Goal: Task Accomplishment & Management: Manage account settings

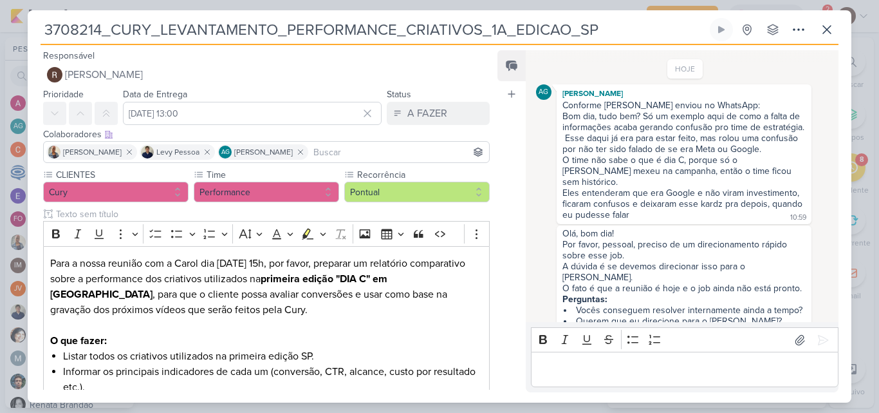
scroll to position [21, 0]
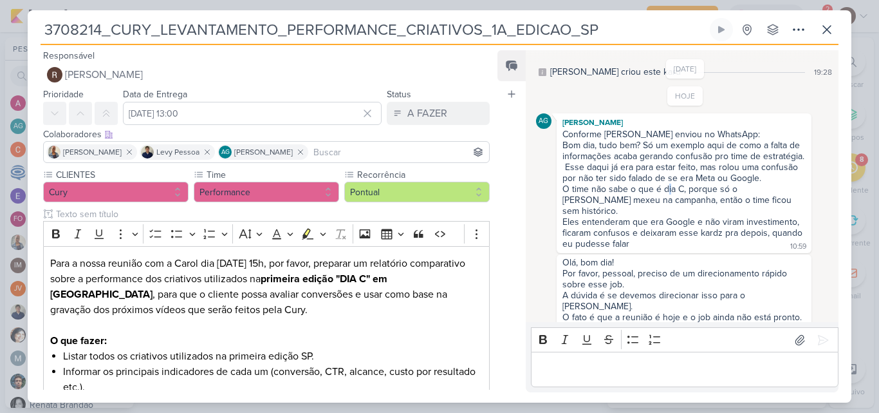
drag, startPoint x: 667, startPoint y: 187, endPoint x: 676, endPoint y: 187, distance: 9.0
click at [676, 187] on div "O time não sabe o que é dia C, porque só o [PERSON_NAME] mexeu na campanha, ent…" at bounding box center [683, 199] width 243 height 33
click at [615, 203] on div "O time não sabe o que é dia C, porque só o [PERSON_NAME] mexeu na campanha, ent…" at bounding box center [683, 199] width 243 height 33
drag, startPoint x: 635, startPoint y: 221, endPoint x: 660, endPoint y: 222, distance: 25.1
click at [658, 222] on div "Eles entenderam que era Google e não viram investimento, ficaram confusos e dei…" at bounding box center [683, 232] width 243 height 33
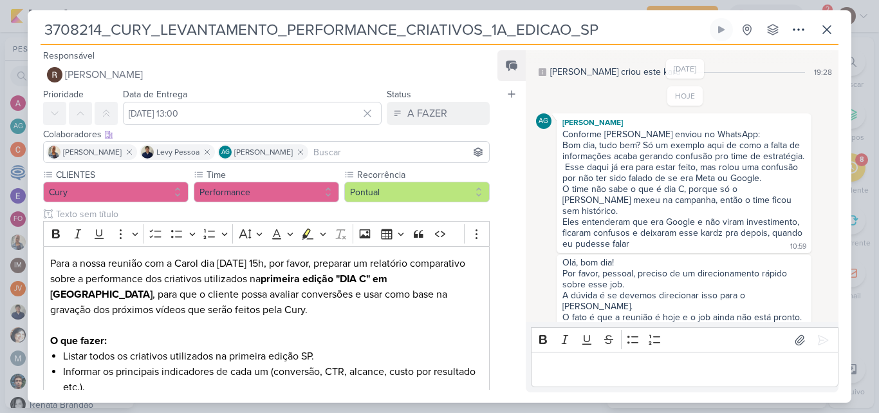
click at [647, 228] on div "Conforme [PERSON_NAME] enviou no WhatsApp: Bom dia, tudo bem? Só um exemplo aqu…" at bounding box center [684, 190] width 250 height 122
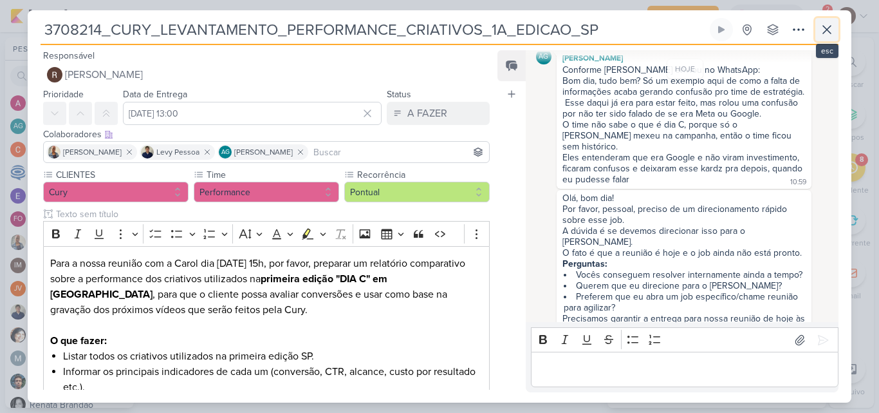
click at [826, 30] on icon at bounding box center [827, 30] width 8 height 8
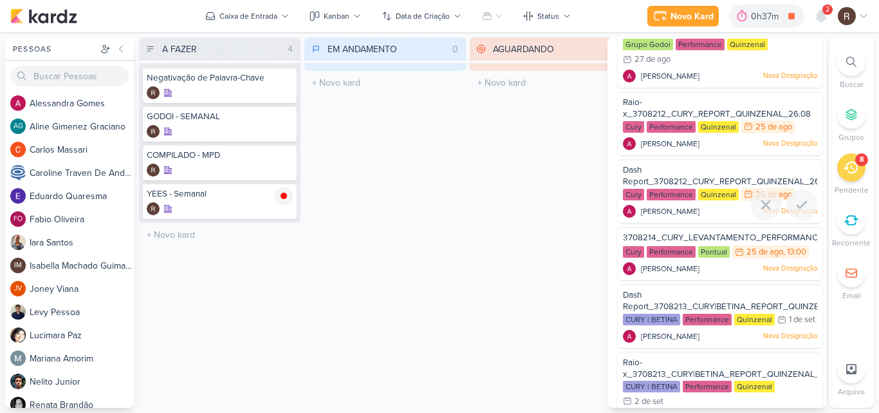
scroll to position [190, 0]
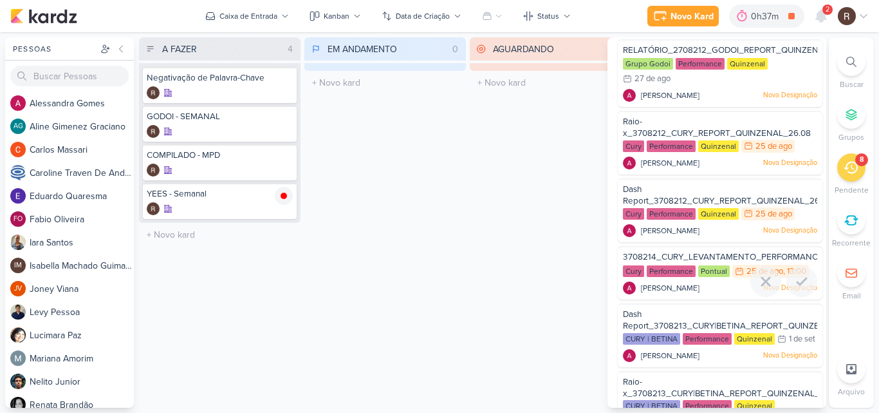
click at [716, 256] on span "3708214_CURY_LEVANTAMENTO_PERFORMANCE_CRIATIVOS_1A_EDICAO_SP" at bounding box center [779, 257] width 313 height 10
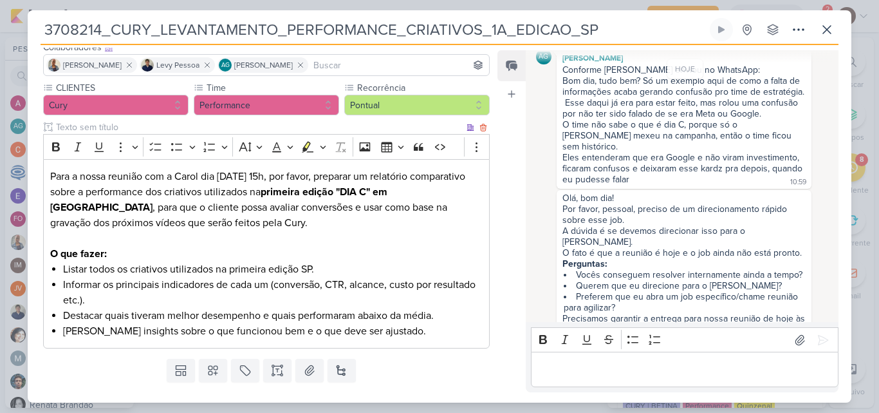
scroll to position [117, 0]
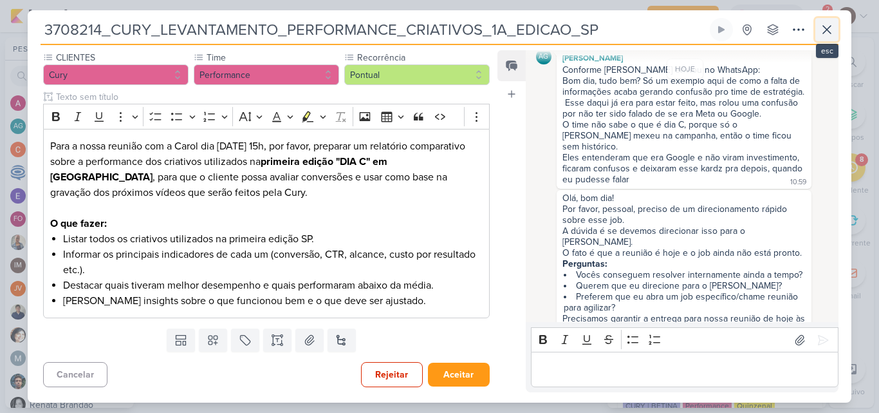
click at [833, 38] on button at bounding box center [826, 29] width 23 height 23
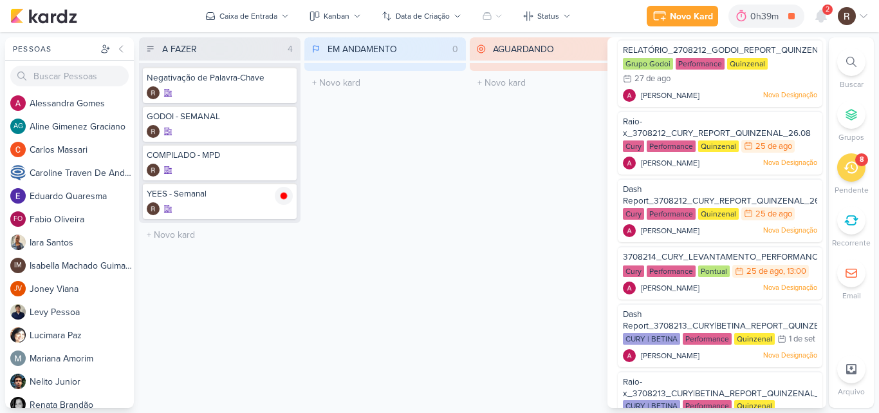
click at [525, 181] on div "AGUARDANDO 0 Mover Para Esquerda Mover Para Direita [GEOGRAPHIC_DATA] O título …" at bounding box center [551, 222] width 162 height 370
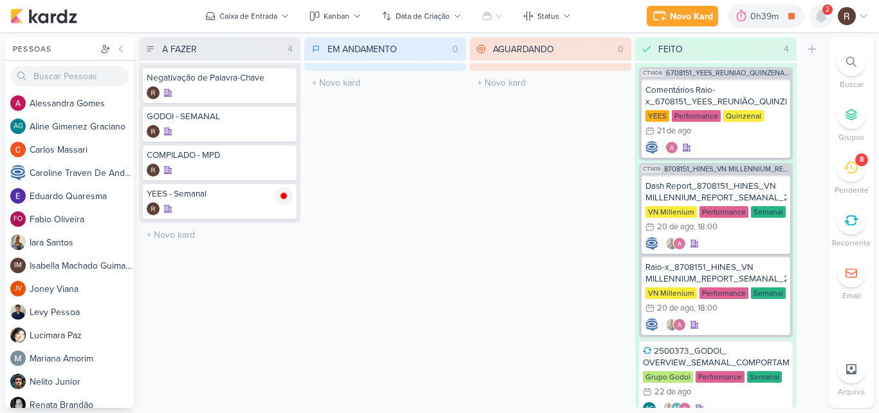
click at [822, 14] on icon at bounding box center [821, 16] width 10 height 12
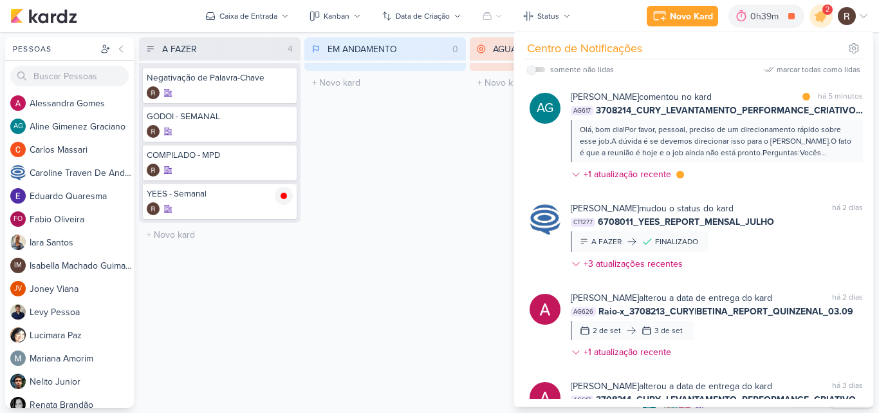
click at [383, 162] on div "EM ANDAMENTO 0 Mover Para Esquerda Mover Para Direita [GEOGRAPHIC_DATA] O títul…" at bounding box center [385, 222] width 162 height 370
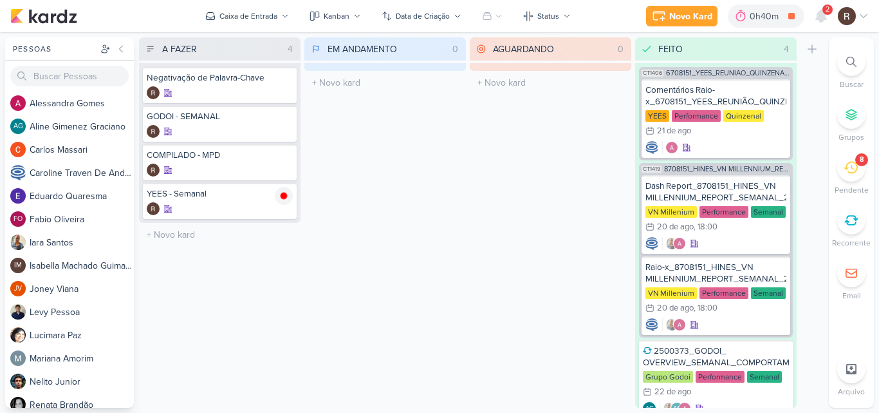
click at [843, 172] on div "8" at bounding box center [851, 167] width 28 height 28
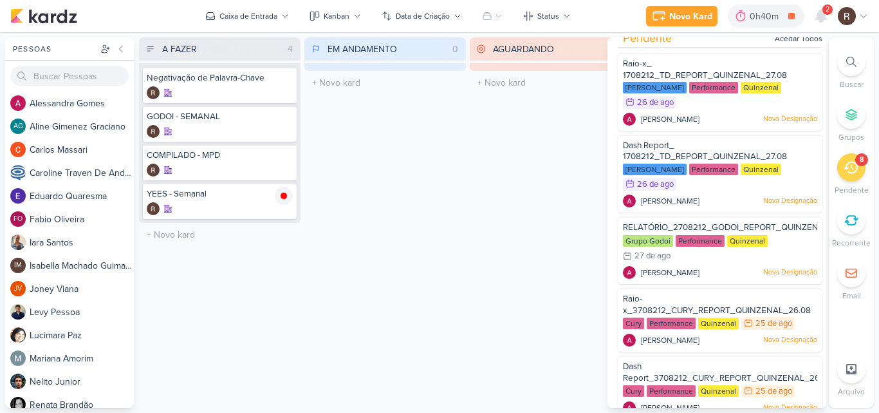
scroll to position [0, 0]
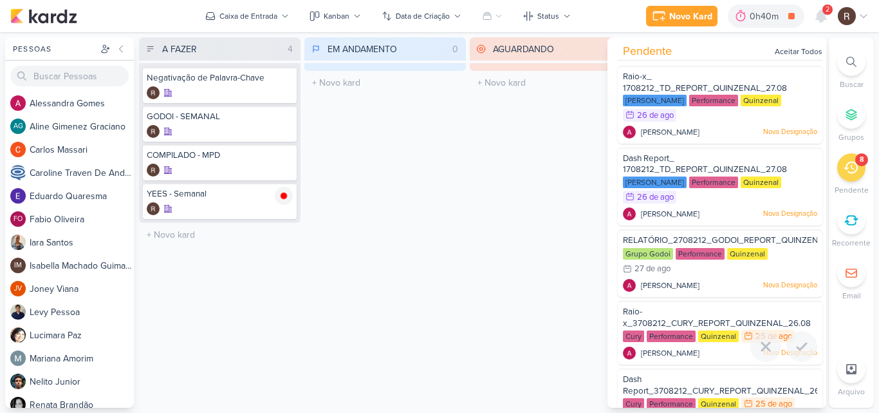
click at [692, 333] on div "Performance" at bounding box center [671, 336] width 49 height 12
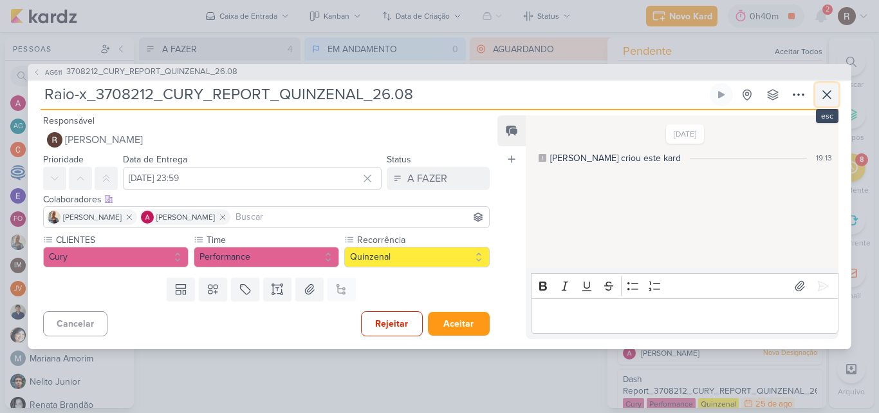
click at [819, 98] on icon at bounding box center [826, 94] width 15 height 15
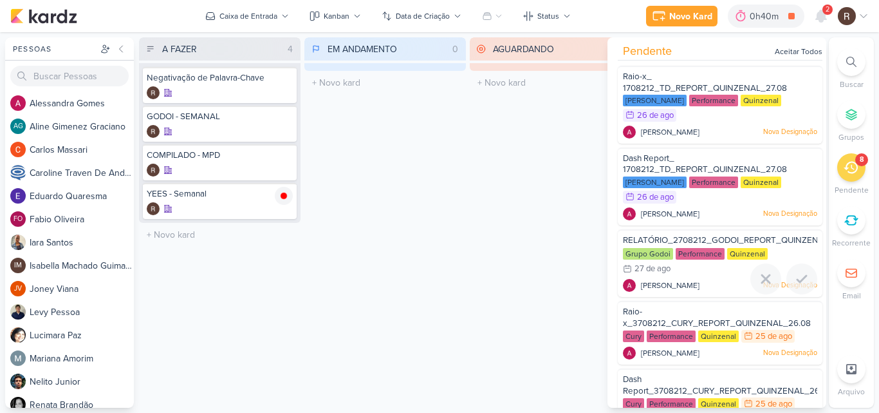
click at [680, 269] on div "Grupo Godoi Performance Quinzenal 27/8 [DATE]" at bounding box center [720, 262] width 194 height 28
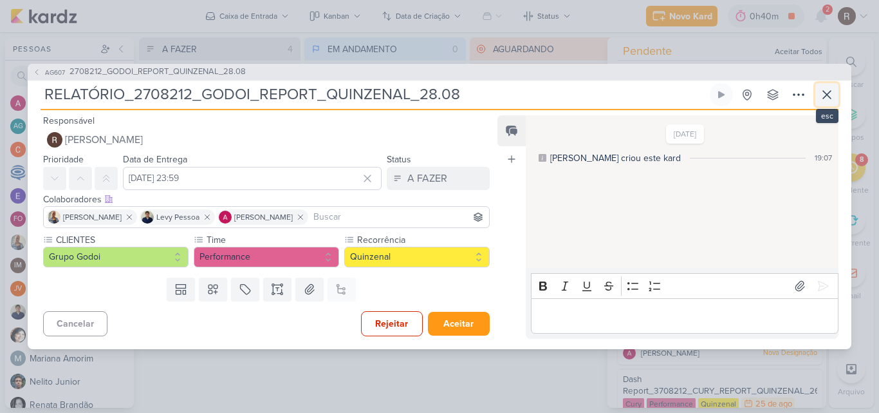
click at [822, 95] on icon at bounding box center [826, 94] width 15 height 15
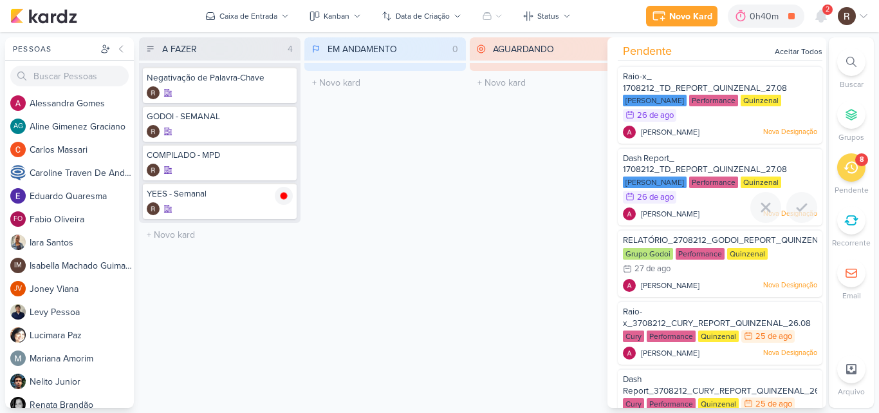
click at [707, 182] on div "Performance" at bounding box center [713, 182] width 49 height 12
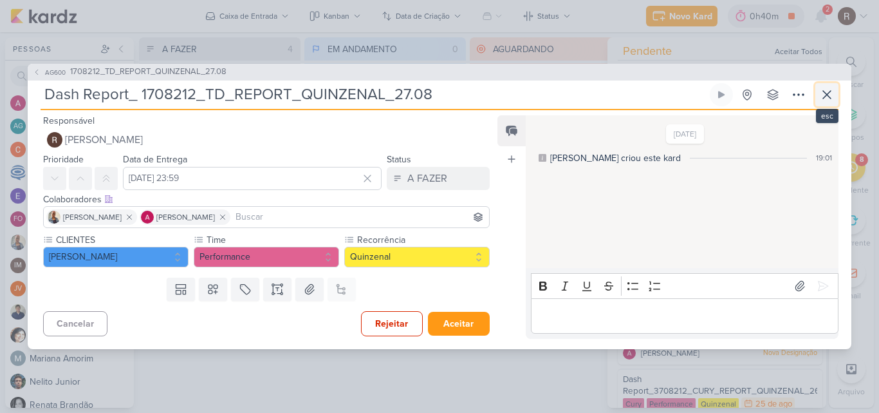
click at [822, 92] on icon at bounding box center [826, 94] width 15 height 15
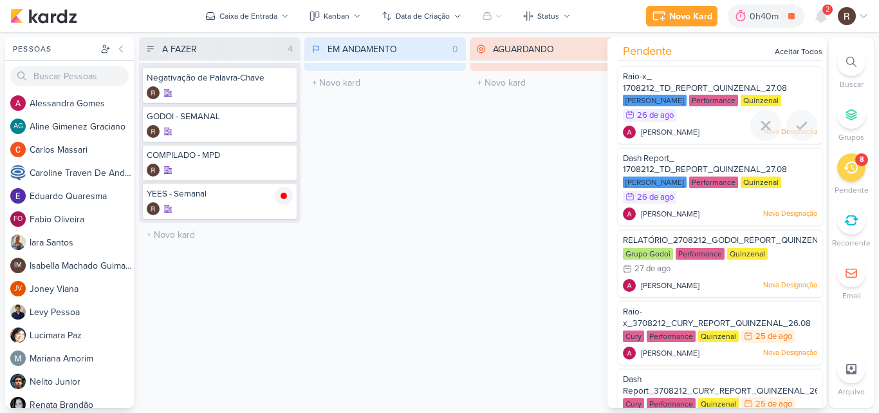
click at [705, 111] on div "[PERSON_NAME] Performance Quinzenal 26/8 [DATE]" at bounding box center [720, 109] width 194 height 28
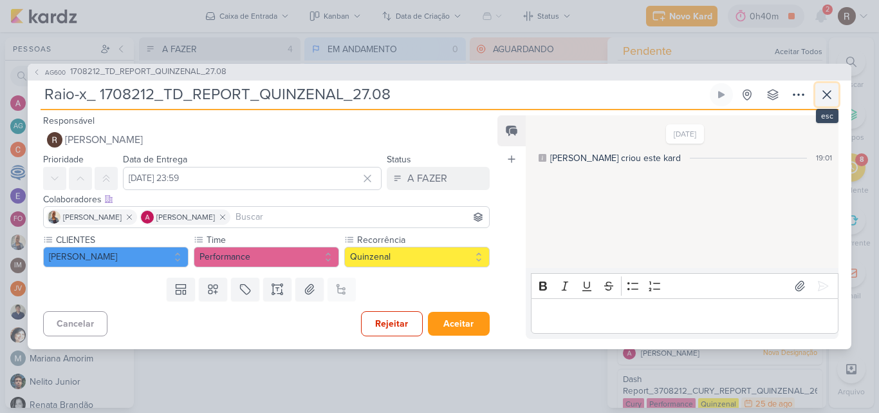
click at [821, 91] on icon at bounding box center [826, 94] width 15 height 15
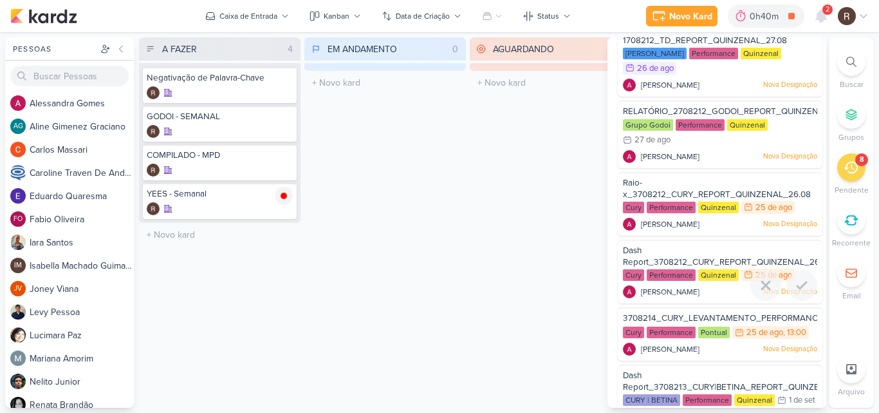
scroll to position [193, 0]
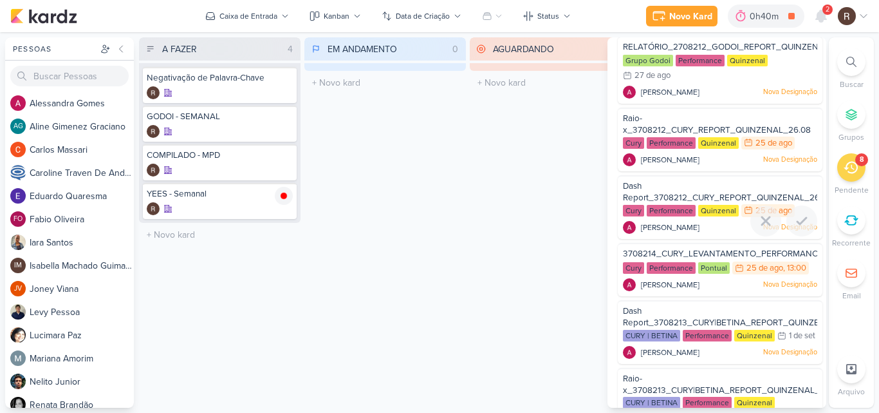
click at [674, 227] on span "[PERSON_NAME]" at bounding box center [670, 227] width 59 height 12
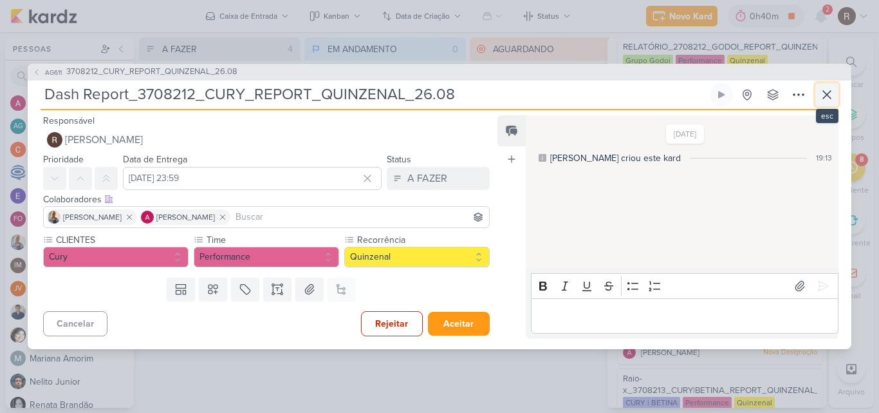
click at [822, 93] on icon at bounding box center [826, 94] width 15 height 15
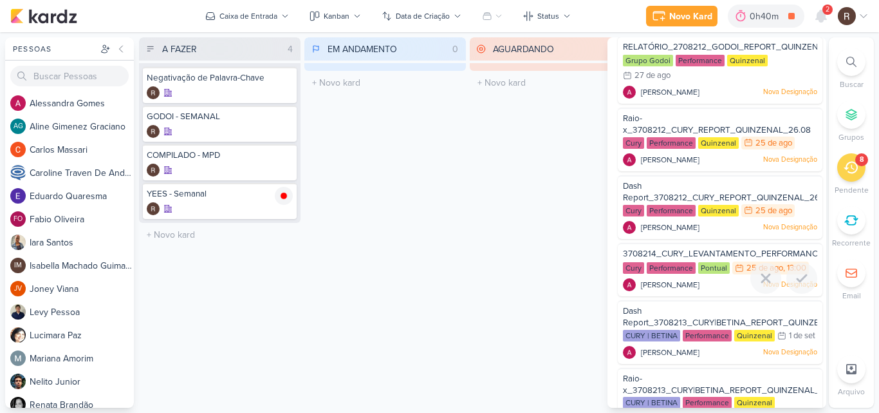
click at [669, 260] on div "3708214_CURY_LEVANTAMENTO_PERFORMANCE_CRIATIVOS_1A_EDICAO_SP" at bounding box center [720, 255] width 194 height 14
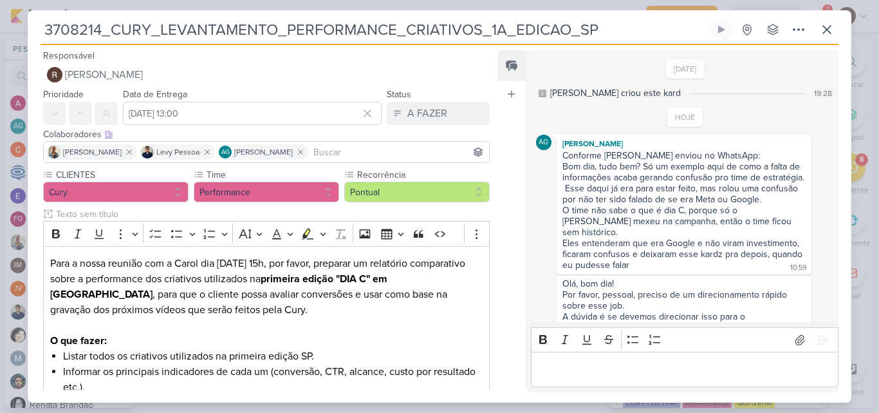
scroll to position [86, 0]
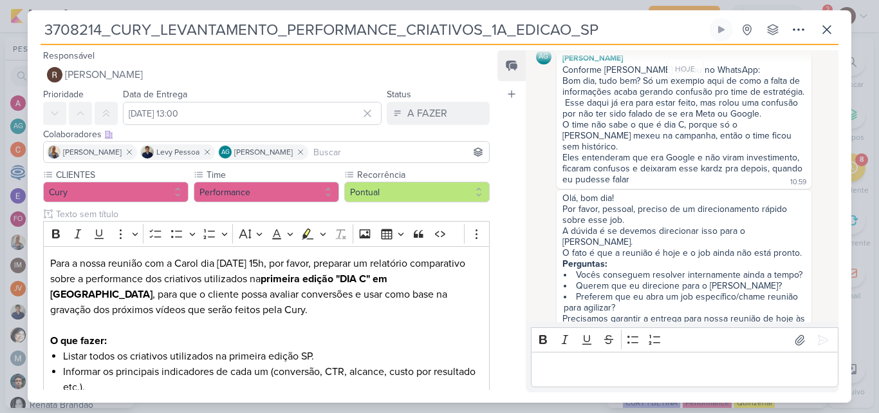
click at [354, 152] on input at bounding box center [399, 151] width 176 height 15
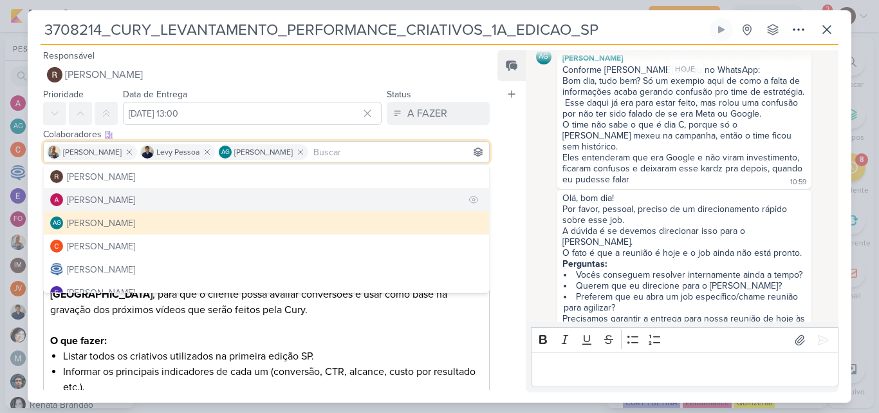
click at [220, 200] on button "[PERSON_NAME]" at bounding box center [266, 199] width 445 height 23
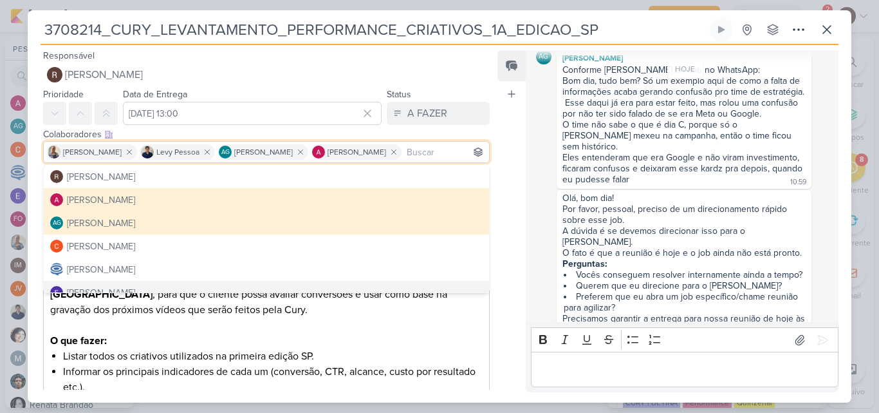
click at [513, 283] on div "Feed Atrelar email Solte o email para atrelar ao kard" at bounding box center [511, 221] width 28 height 342
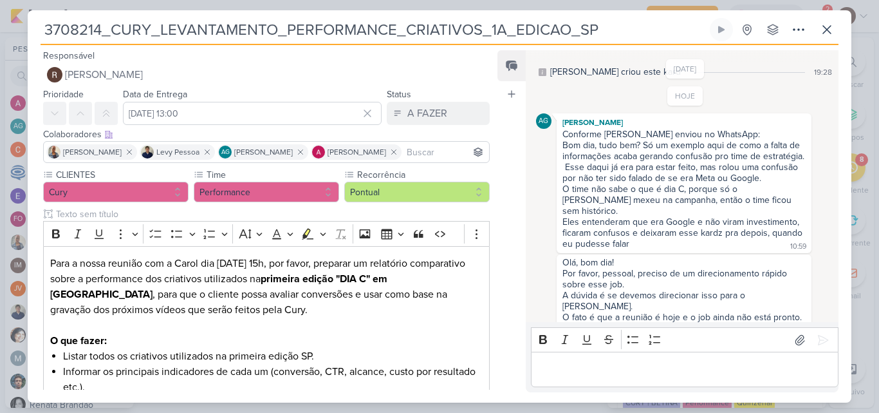
scroll to position [0, 0]
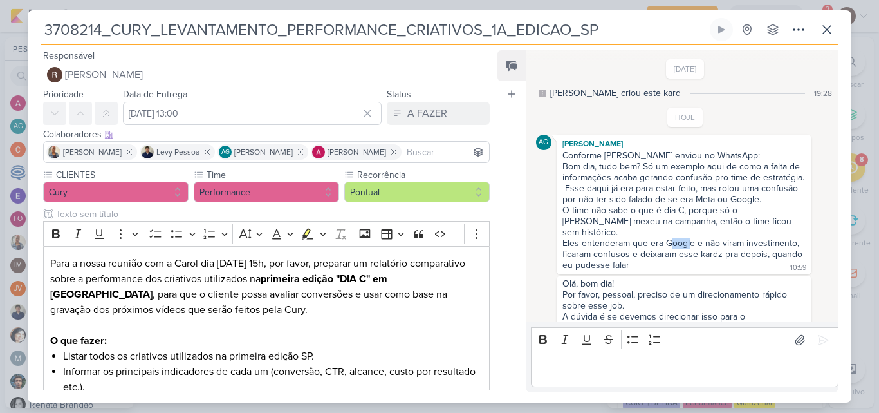
drag, startPoint x: 674, startPoint y: 230, endPoint x: 692, endPoint y: 230, distance: 18.7
click at [692, 237] on div "Eles entenderam que era Google e não viram investimento, ficaram confusos e dei…" at bounding box center [683, 253] width 243 height 33
click at [743, 237] on div "Eles entenderam que era Google e não viram investimento, ficaram confusos e dei…" at bounding box center [683, 253] width 243 height 33
click at [662, 246] on div "Eles entenderam que era Google e não viram investimento, ficaram confusos e dei…" at bounding box center [683, 253] width 243 height 33
click at [825, 29] on icon at bounding box center [826, 29] width 15 height 15
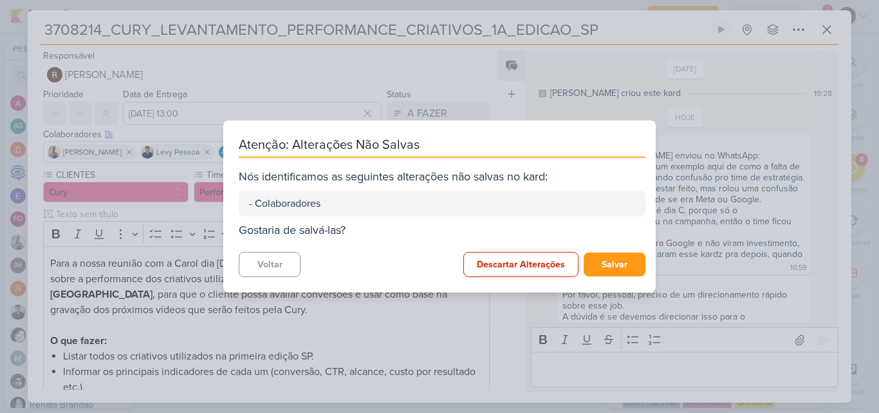
click at [715, 145] on div "Atenção: Alterações Não Salvas Nós identificamos as seguintes alterações não sa…" at bounding box center [439, 206] width 879 height 413
click at [279, 261] on button "Voltar" at bounding box center [270, 264] width 62 height 25
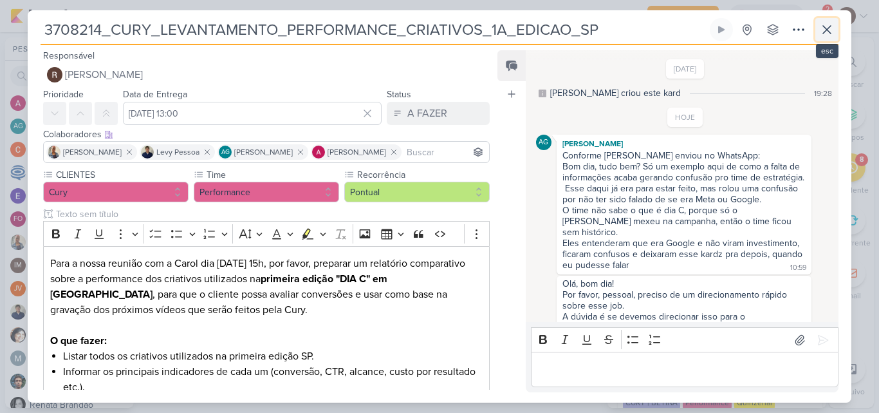
click at [826, 32] on icon at bounding box center [826, 29] width 15 height 15
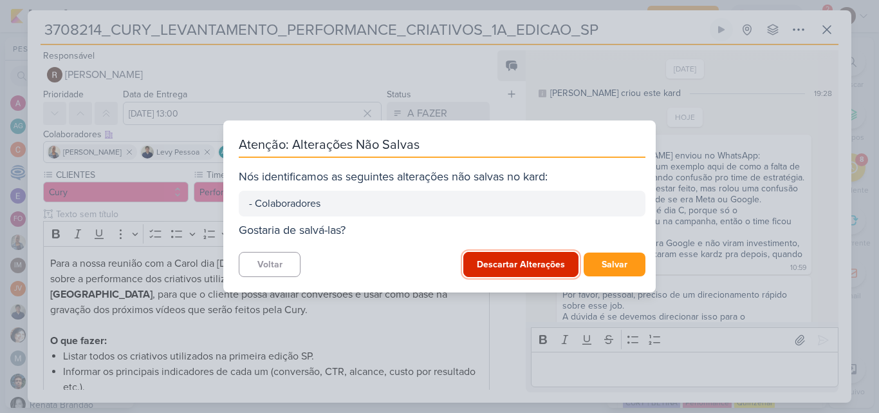
click at [529, 267] on button "Descartar Alterações" at bounding box center [520, 264] width 115 height 25
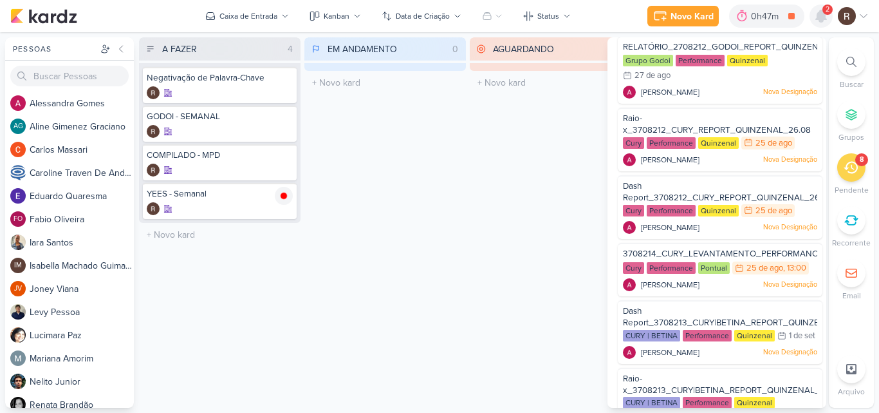
click at [819, 12] on icon at bounding box center [821, 16] width 10 height 12
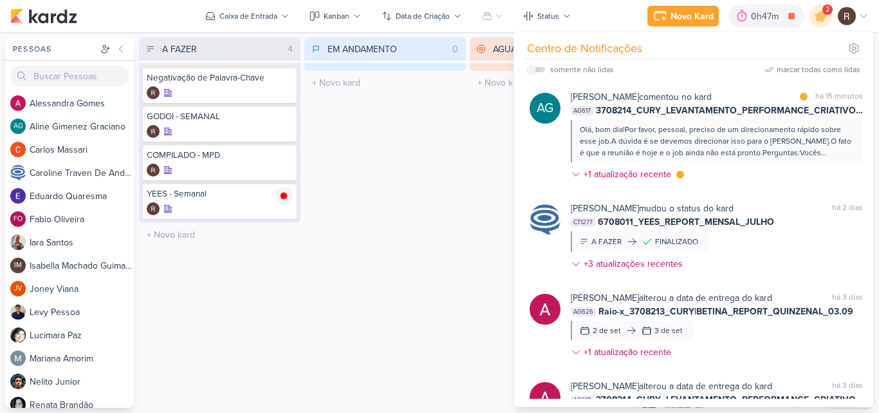
click at [459, 135] on div "EM ANDAMENTO 0 Mover Para Esquerda Mover Para Direita [GEOGRAPHIC_DATA] O títul…" at bounding box center [385, 222] width 162 height 370
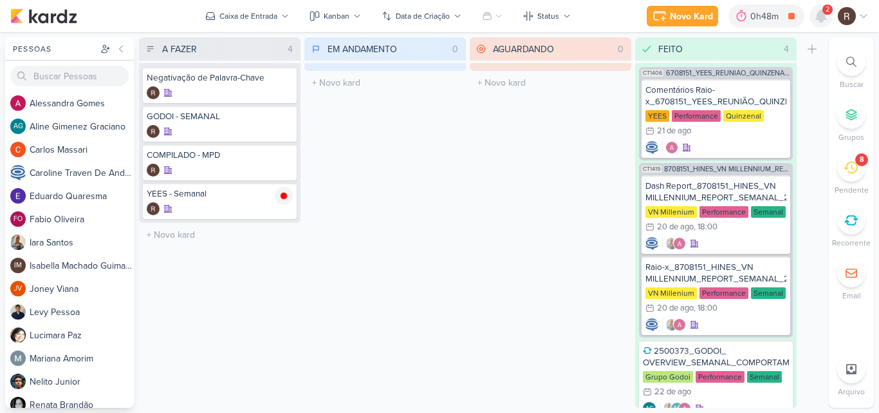
click at [822, 24] on div at bounding box center [821, 16] width 23 height 23
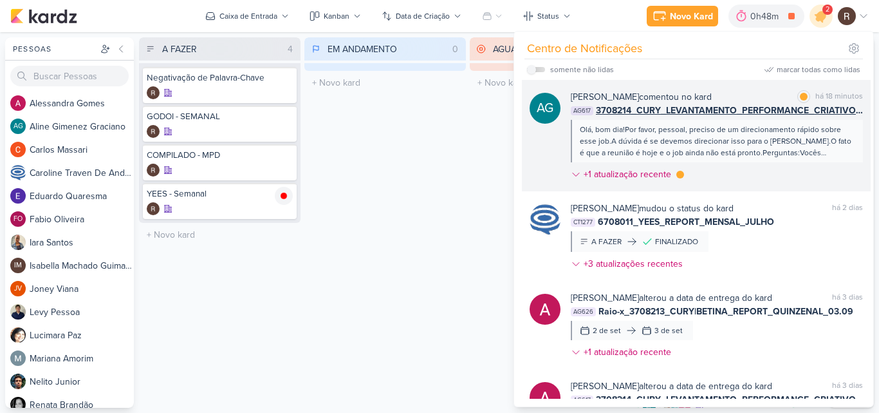
click at [665, 142] on div "Olá, bom dia!Por favor, pessoal, preciso de um direcionamento rápido sobre esse…" at bounding box center [716, 141] width 273 height 35
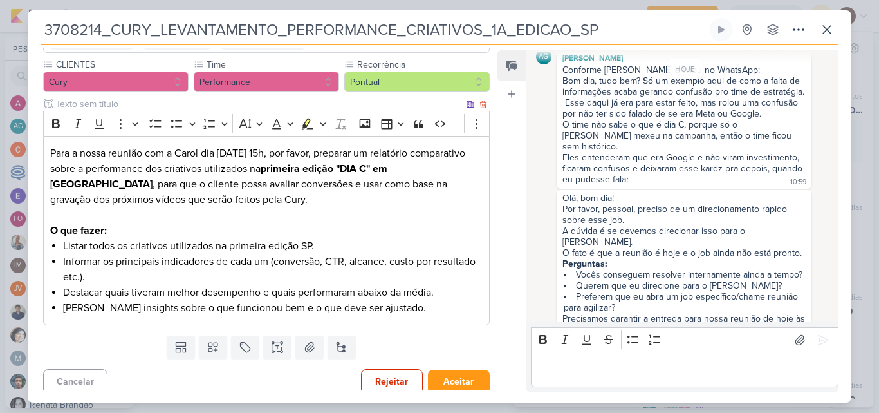
scroll to position [117, 0]
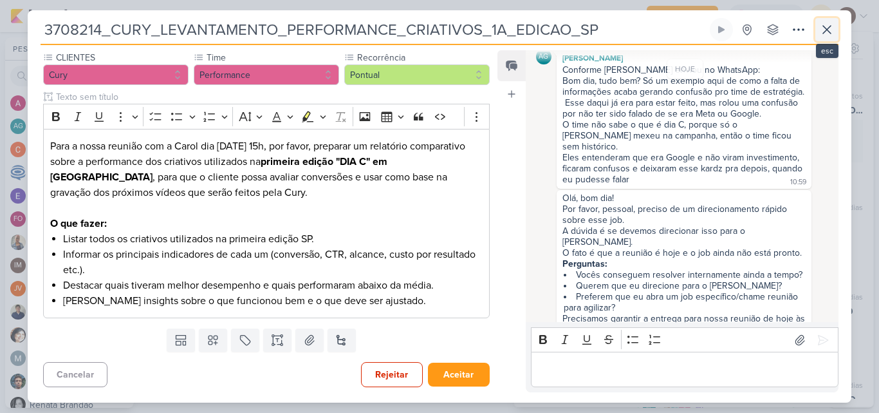
click at [832, 35] on icon at bounding box center [826, 29] width 15 height 15
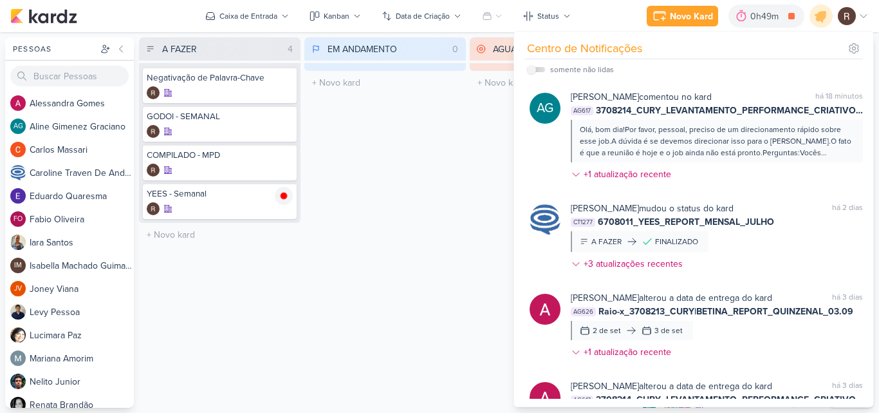
click at [454, 180] on div "EM ANDAMENTO 0 Mover Para Esquerda Mover Para Direita [GEOGRAPHIC_DATA] O títul…" at bounding box center [385, 222] width 162 height 370
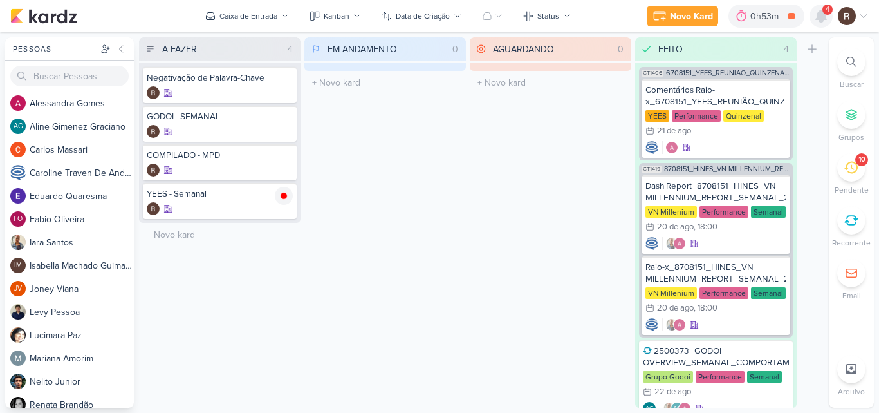
click at [823, 15] on icon at bounding box center [821, 16] width 10 height 12
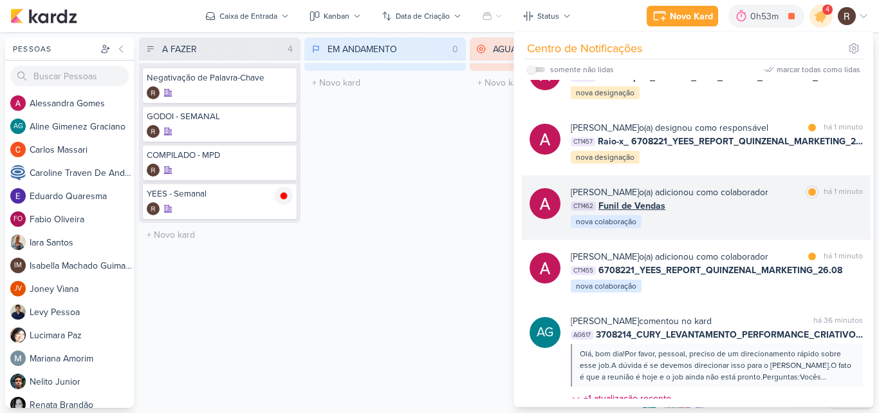
scroll to position [64, 0]
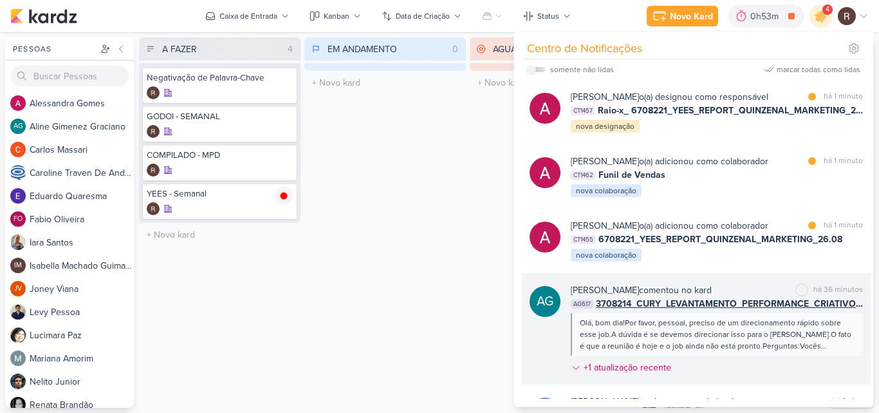
click at [705, 310] on span "3708214_CURY_LEVANTAMENTO_PERFORMANCE_CRIATIVOS_1A_EDICAO_SP" at bounding box center [729, 304] width 267 height 14
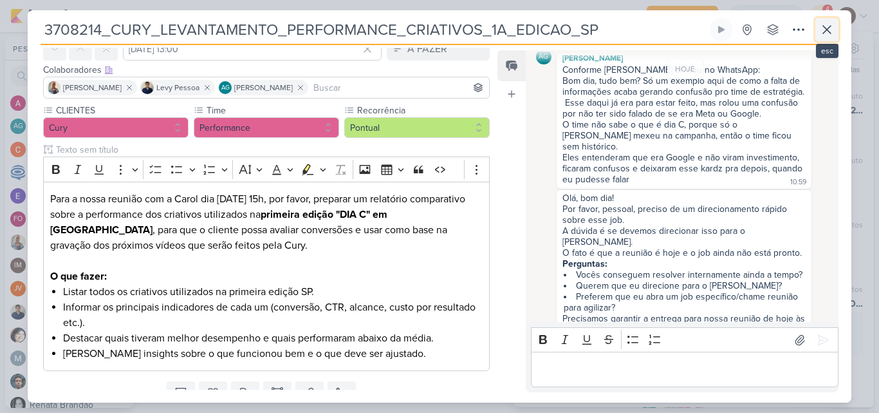
click at [833, 32] on icon at bounding box center [826, 29] width 15 height 15
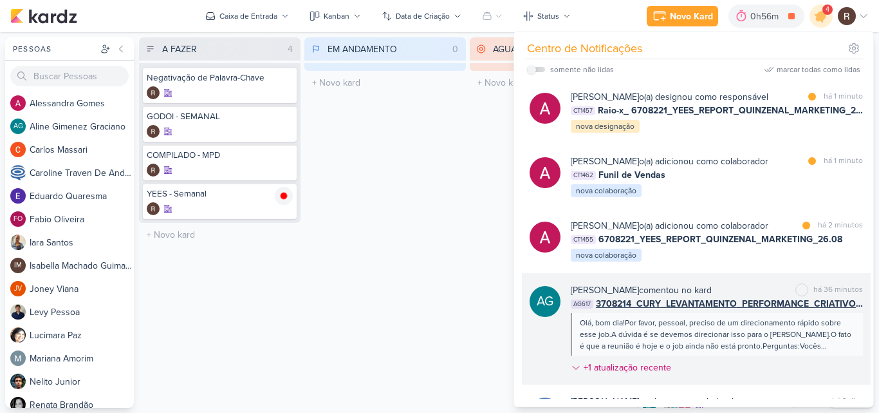
click at [712, 327] on div "Olá, bom dia!Por favor, pessoal, preciso de um direcionamento rápido sobre esse…" at bounding box center [716, 334] width 273 height 35
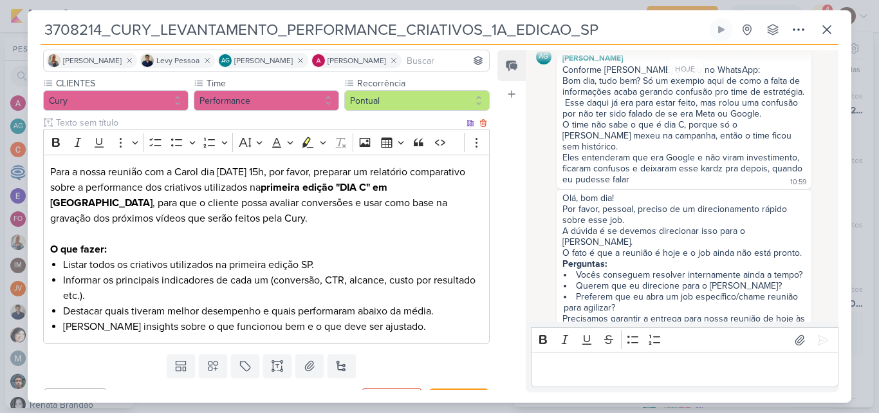
scroll to position [117, 0]
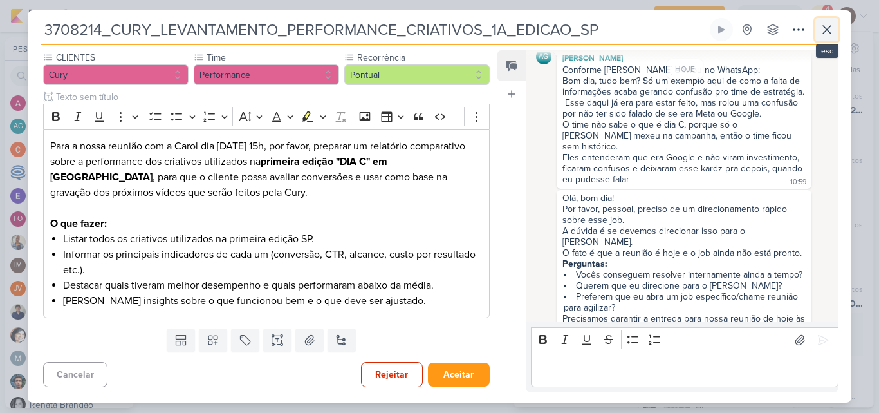
click at [828, 28] on icon at bounding box center [827, 30] width 8 height 8
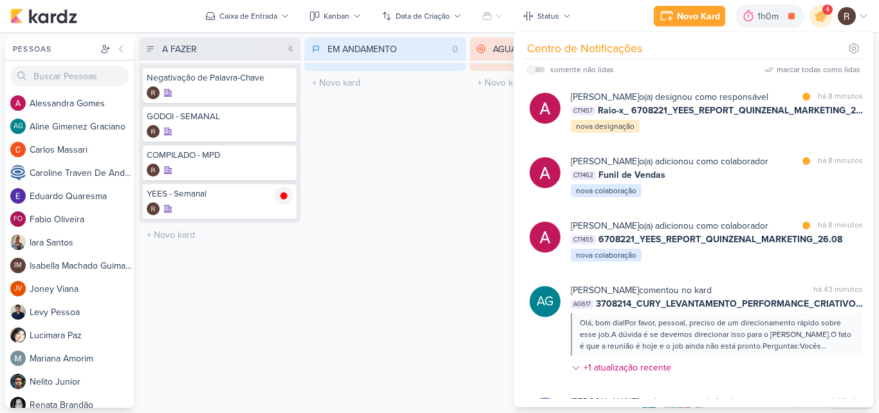
click at [430, 160] on div "EM ANDAMENTO 0 Mover Para Esquerda Mover Para Direita [GEOGRAPHIC_DATA] O títul…" at bounding box center [385, 222] width 162 height 370
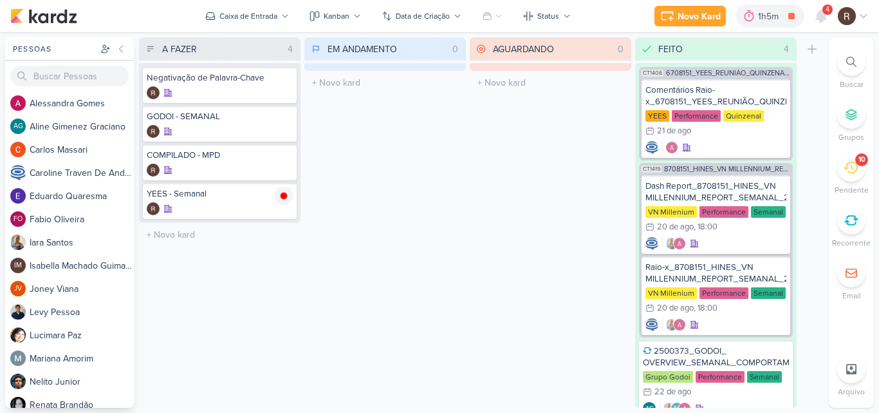
click at [846, 172] on icon at bounding box center [851, 167] width 14 height 14
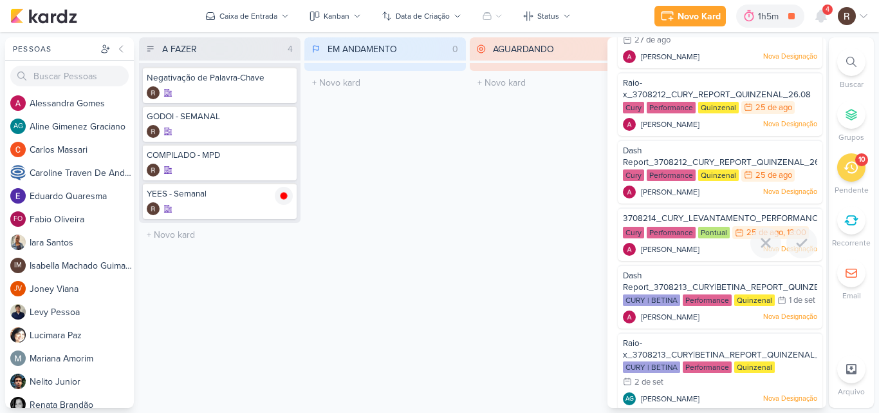
scroll to position [257, 0]
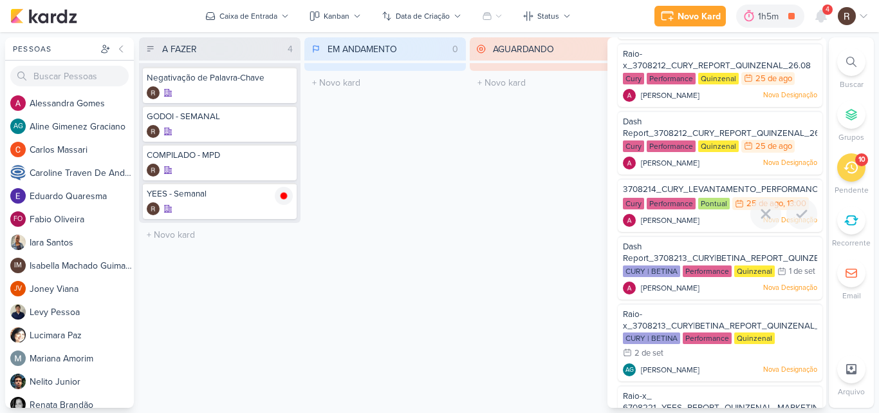
click at [719, 186] on span "3708214_CURY_LEVANTAMENTO_PERFORMANCE_CRIATIVOS_1A_EDICAO_SP" at bounding box center [779, 189] width 313 height 10
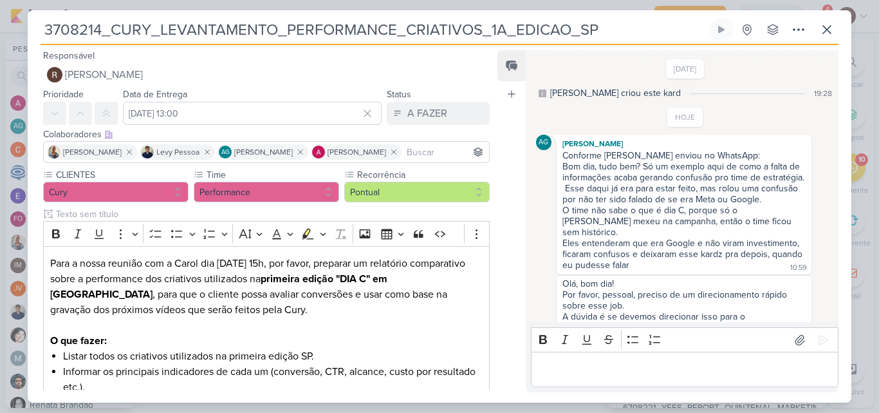
scroll to position [86, 0]
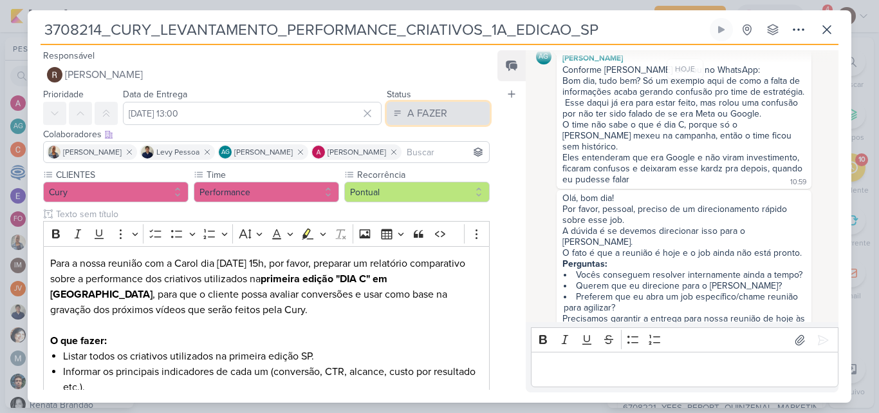
click at [413, 117] on div "A FAZER" at bounding box center [427, 113] width 40 height 15
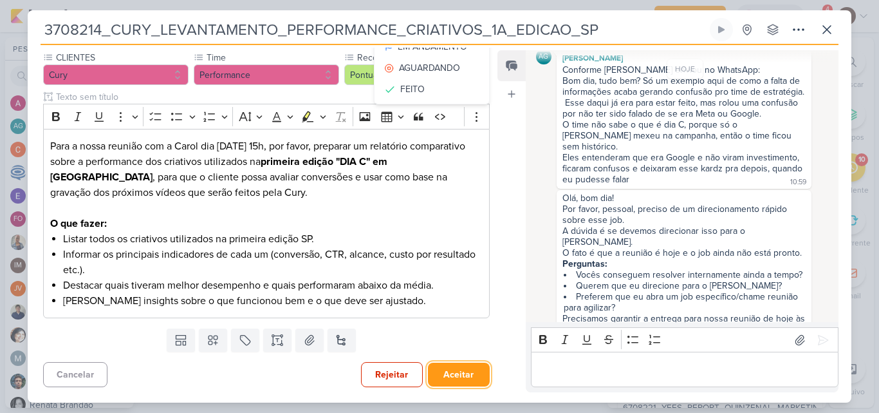
click at [452, 376] on button "Aceitar" at bounding box center [459, 374] width 62 height 24
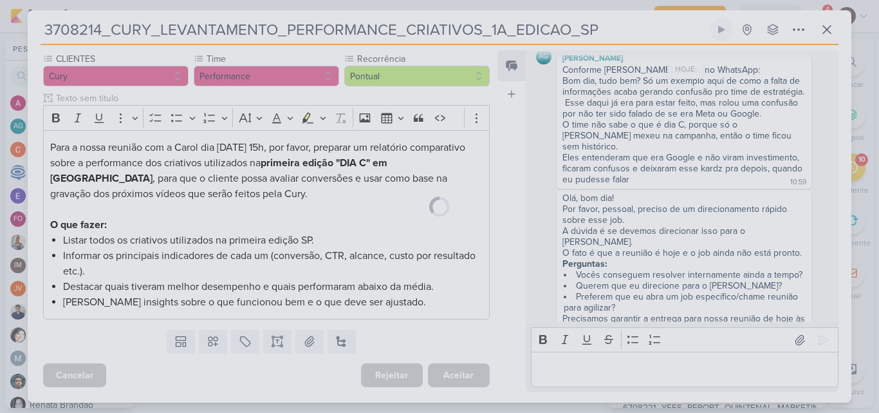
scroll to position [117, 0]
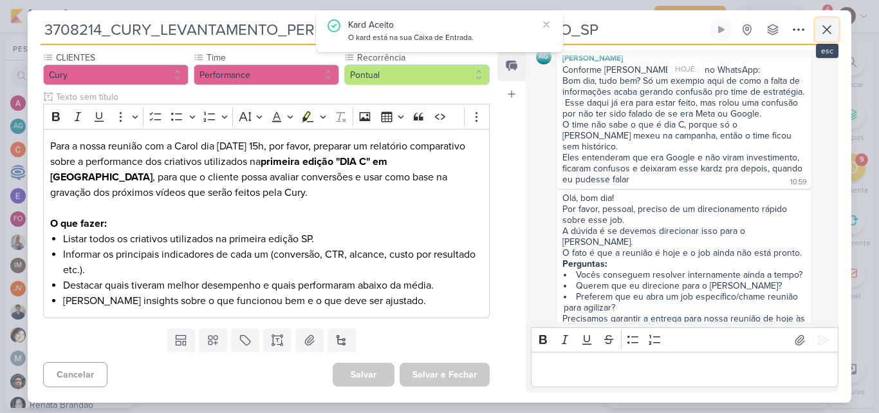
click at [825, 28] on icon at bounding box center [827, 30] width 8 height 8
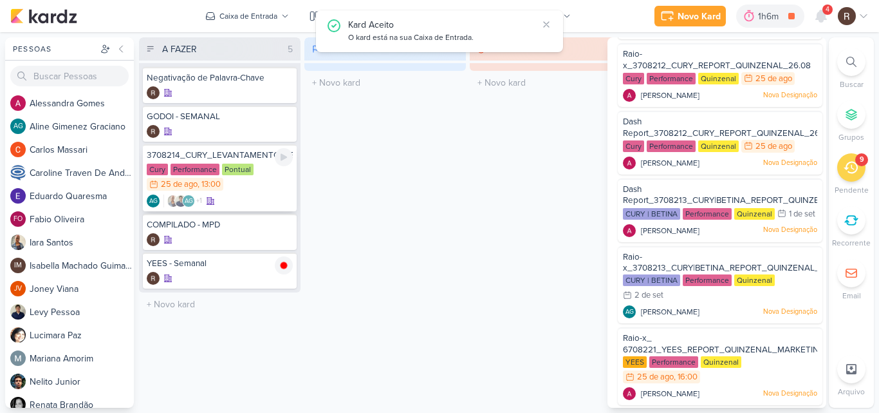
click at [222, 171] on div "Pontual" at bounding box center [238, 169] width 32 height 12
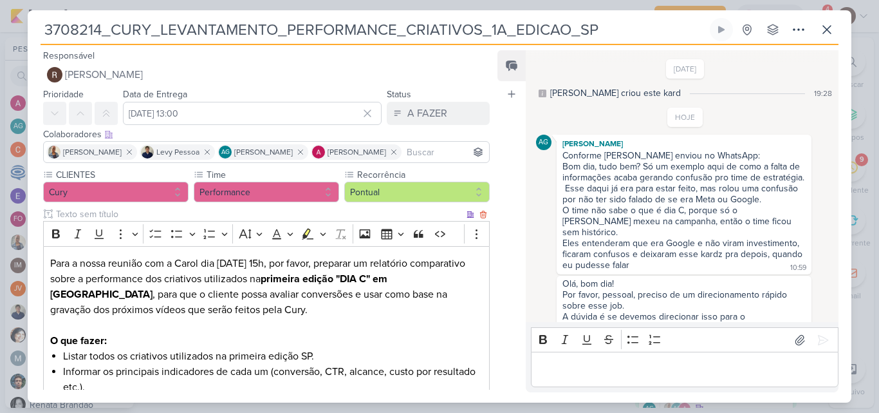
scroll to position [86, 0]
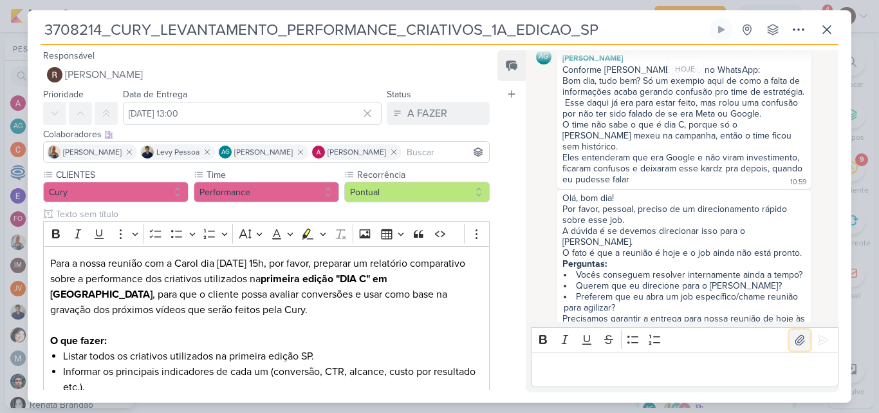
click at [794, 347] on button at bounding box center [800, 339] width 21 height 21
click at [588, 6] on div "3708214_CURY_LEVANTAMENTO_PERFORMANCE_CRIATIVOS_1A_EDICAO_SP" at bounding box center [439, 206] width 879 height 413
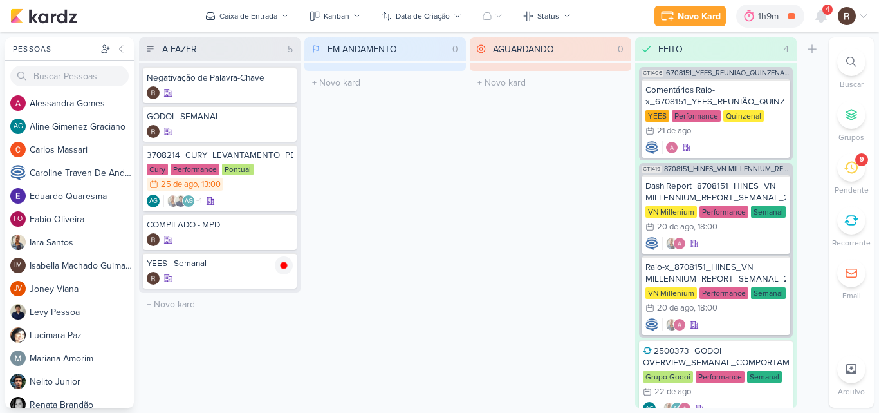
click at [390, 211] on div "EM ANDAMENTO 0 Mover Para Esquerda Mover Para Direita [GEOGRAPHIC_DATA] O títul…" at bounding box center [385, 222] width 162 height 370
click at [245, 156] on div "3708214_CURY_LEVANTAMENTO_PERFORMANCE_CRIATIVOS_1A_EDICAO_SP" at bounding box center [220, 155] width 146 height 12
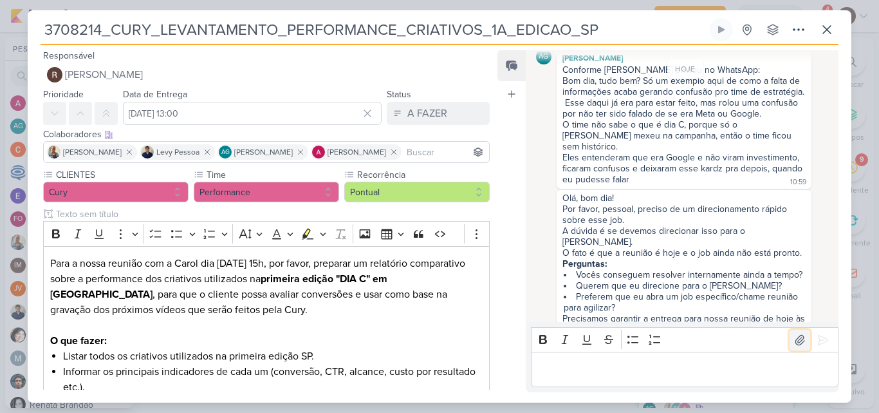
click at [794, 344] on icon at bounding box center [800, 339] width 13 height 13
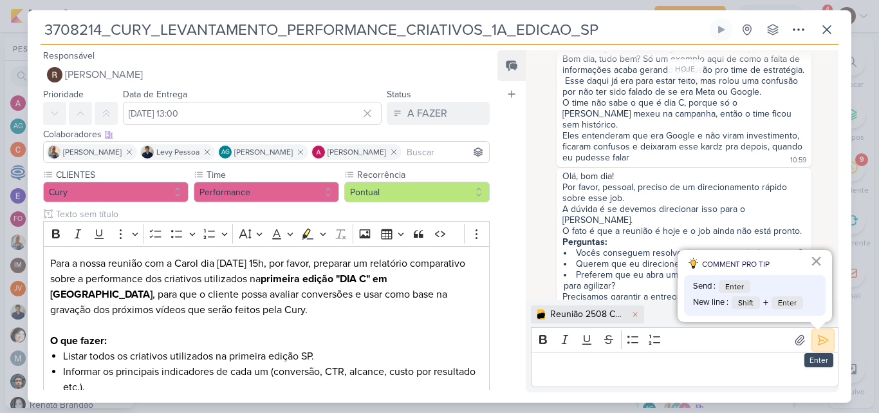
click at [817, 346] on icon at bounding box center [823, 339] width 13 height 13
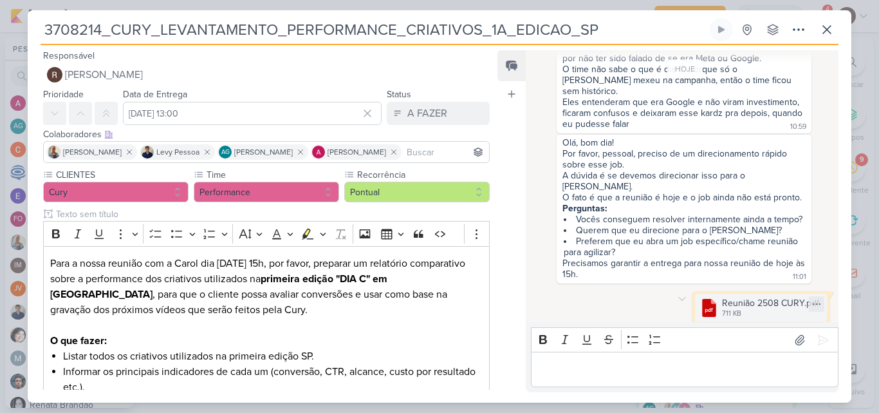
click at [730, 296] on div "Reunião 2508 CURY.pdf" at bounding box center [770, 303] width 97 height 14
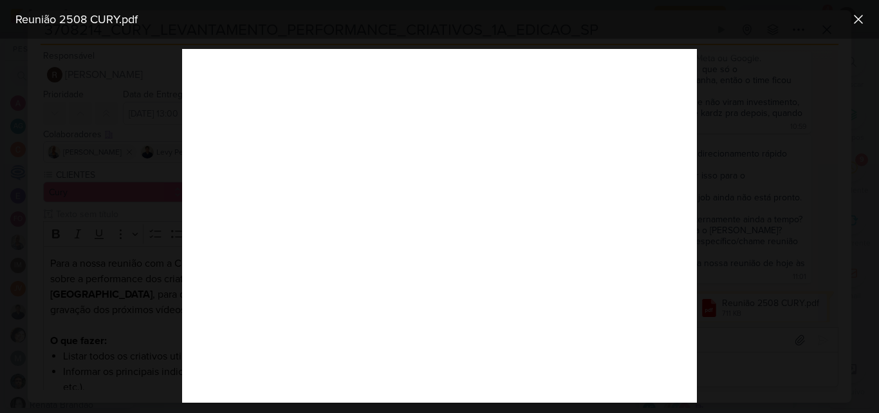
click at [770, 276] on div at bounding box center [439, 226] width 879 height 374
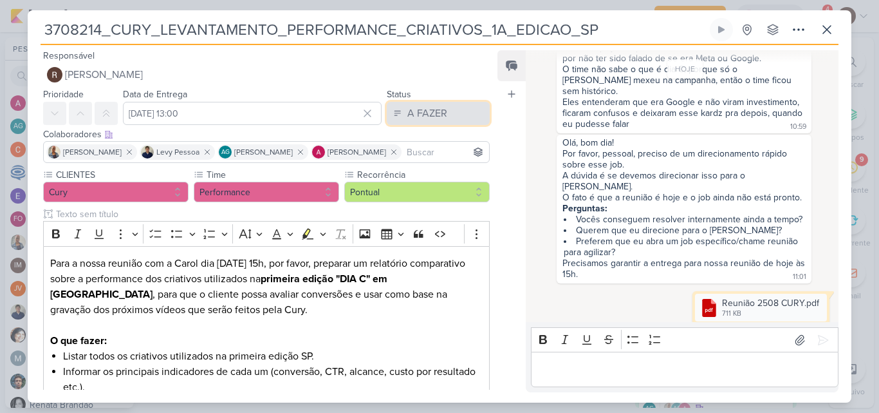
click at [452, 116] on button "A FAZER" at bounding box center [438, 113] width 103 height 23
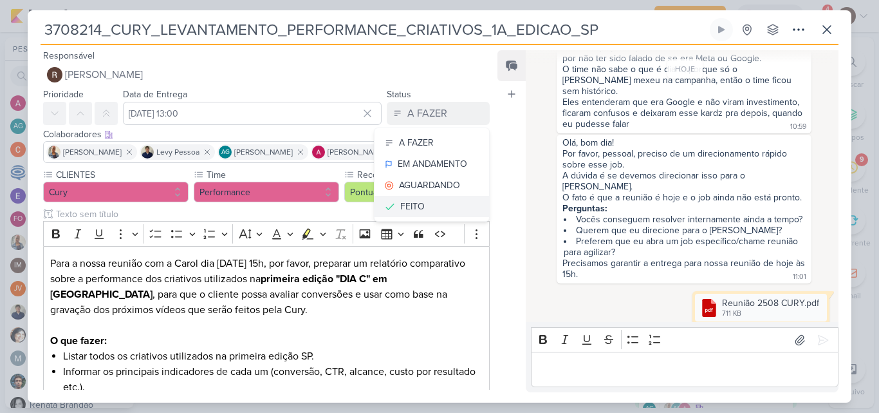
click at [429, 210] on button "FEITO" at bounding box center [432, 206] width 115 height 21
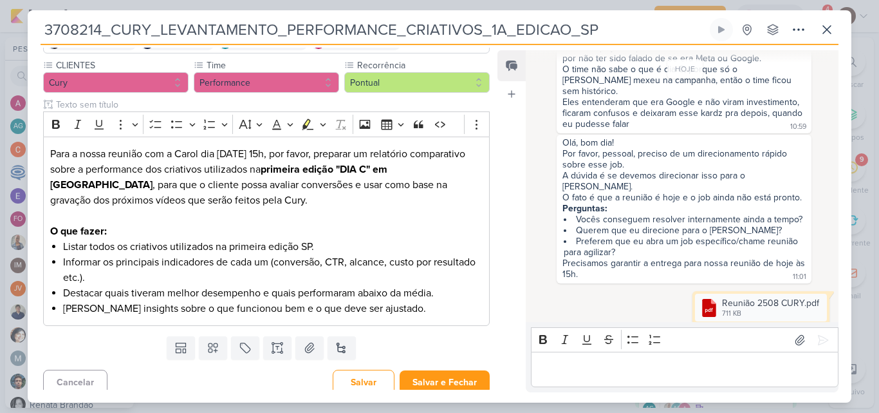
scroll to position [117, 0]
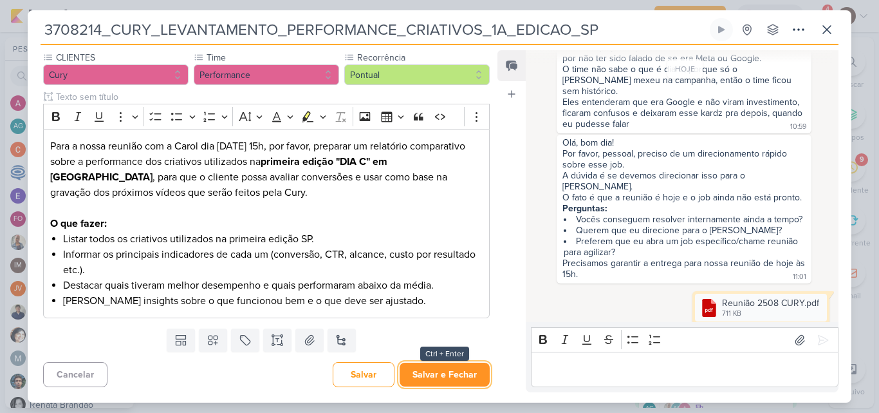
click at [438, 373] on button "Salvar e Fechar" at bounding box center [445, 374] width 90 height 24
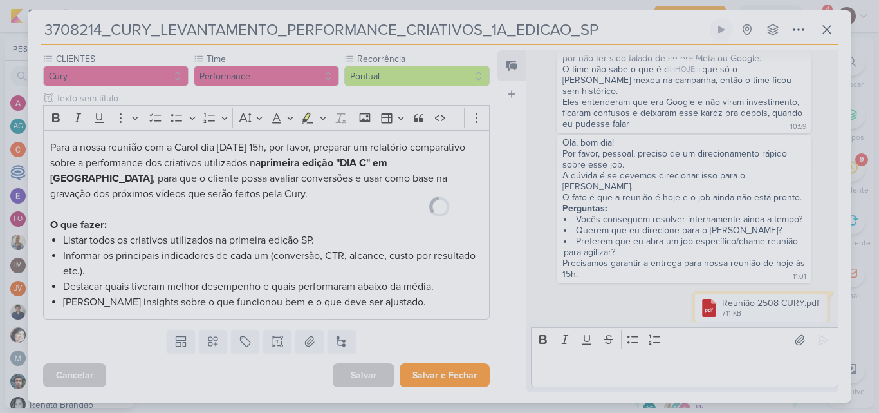
scroll to position [116, 0]
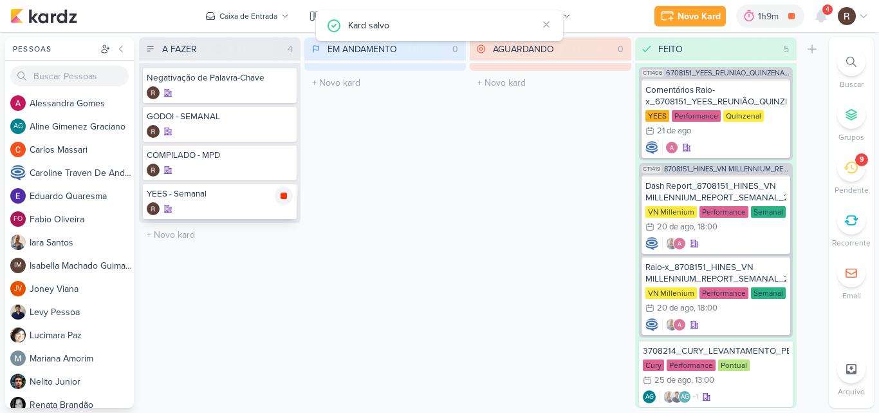
click at [284, 200] on icon at bounding box center [284, 195] width 10 height 10
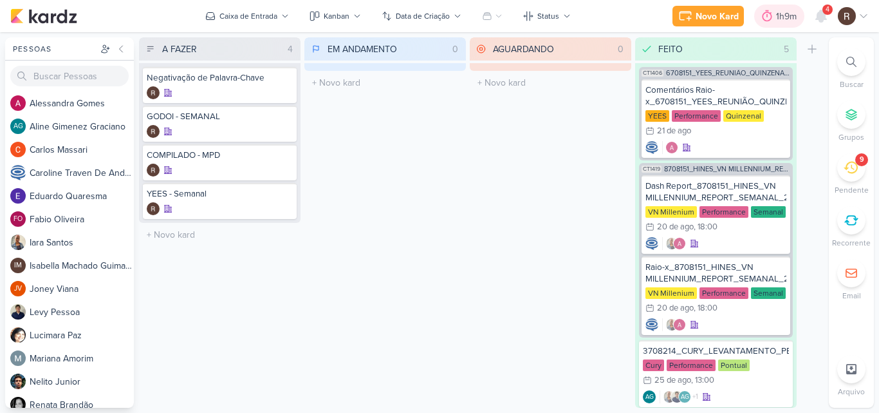
click at [766, 15] on icon at bounding box center [767, 16] width 13 height 13
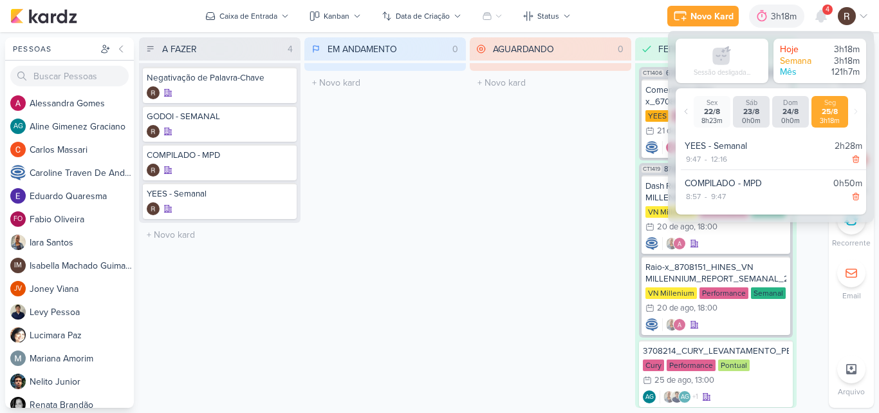
click at [526, 234] on div "AGUARDANDO 0 Mover Para Esquerda Mover Para Direita [GEOGRAPHIC_DATA] O título …" at bounding box center [551, 222] width 162 height 370
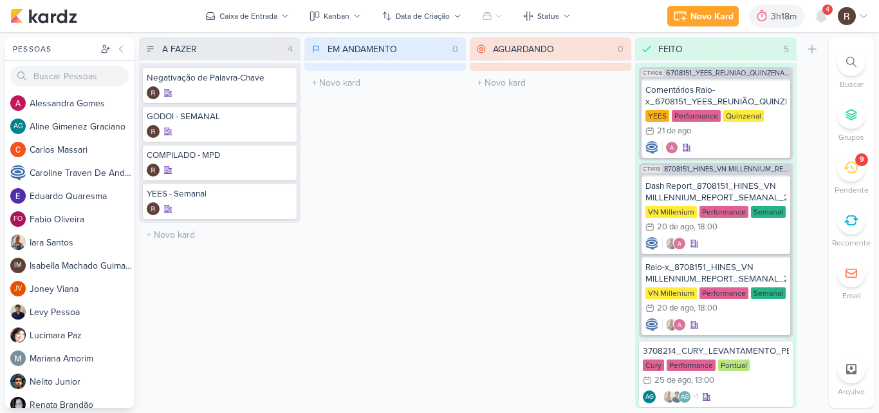
click at [846, 175] on div "9" at bounding box center [851, 167] width 28 height 28
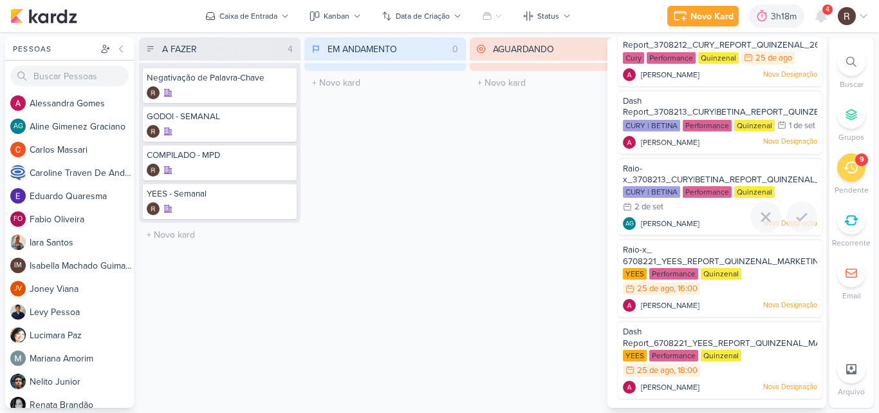
scroll to position [360, 0]
click at [797, 302] on icon at bounding box center [801, 298] width 15 height 15
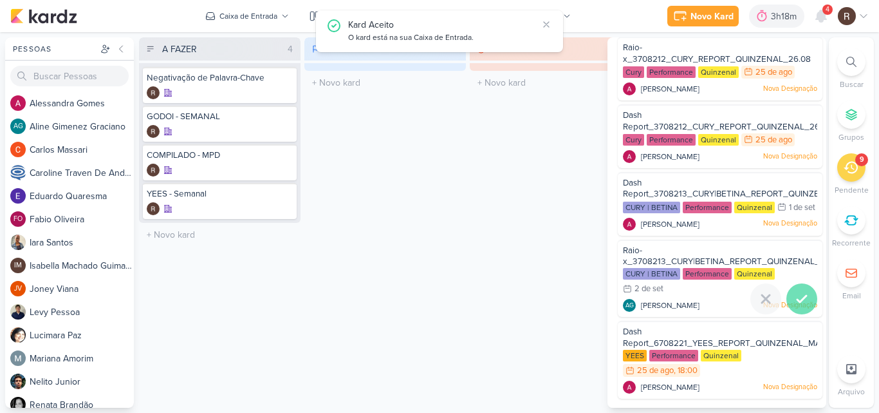
scroll to position [278, 0]
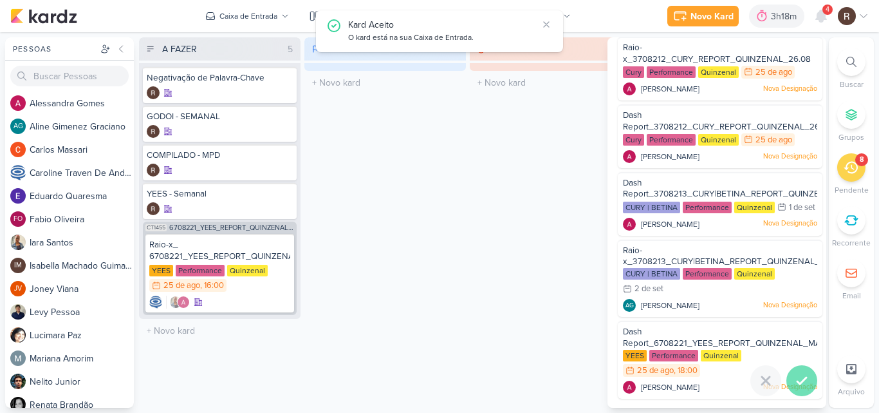
click at [799, 378] on icon at bounding box center [801, 380] width 9 height 6
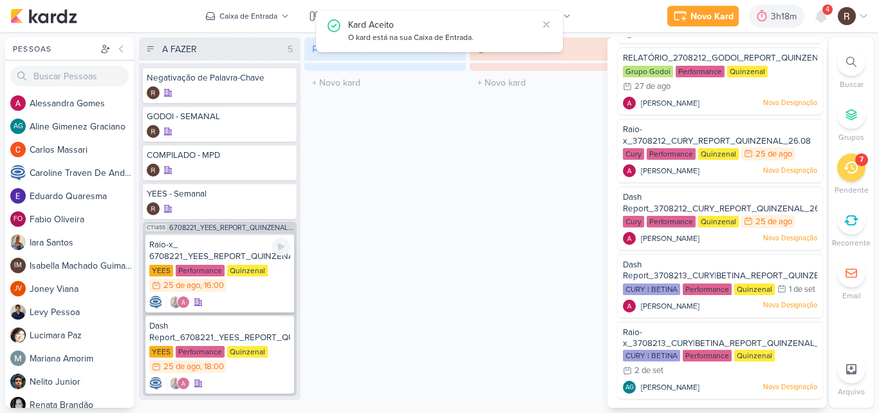
click at [210, 255] on div "Raio-x_ 6708221_YEES_REPORT_QUINZENAL_MARKETING_26.08" at bounding box center [219, 250] width 141 height 23
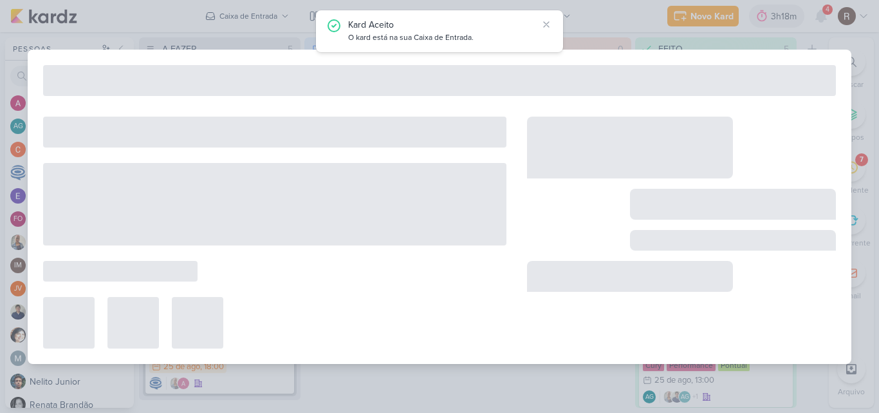
type input "Raio-x_ 6708221_YEES_REPORT_QUINZENAL_MARKETING_26.08"
type input "[DATE] 16:00"
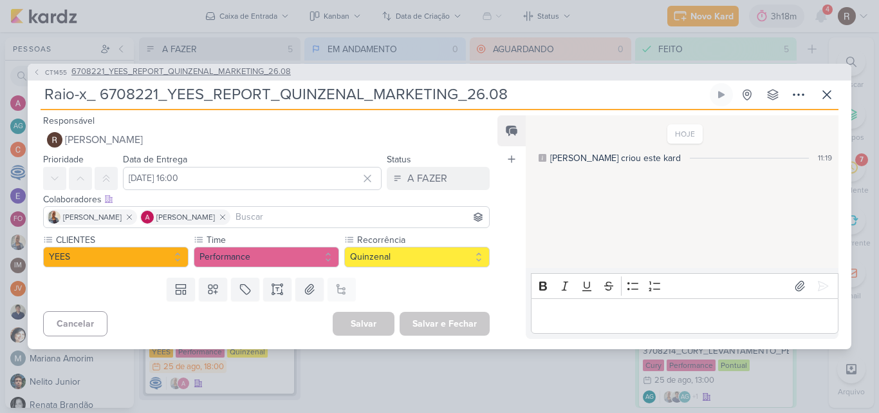
click at [235, 74] on span "6708221_YEES_REPORT_QUINZENAL_MARKETING_26.08" at bounding box center [180, 72] width 219 height 13
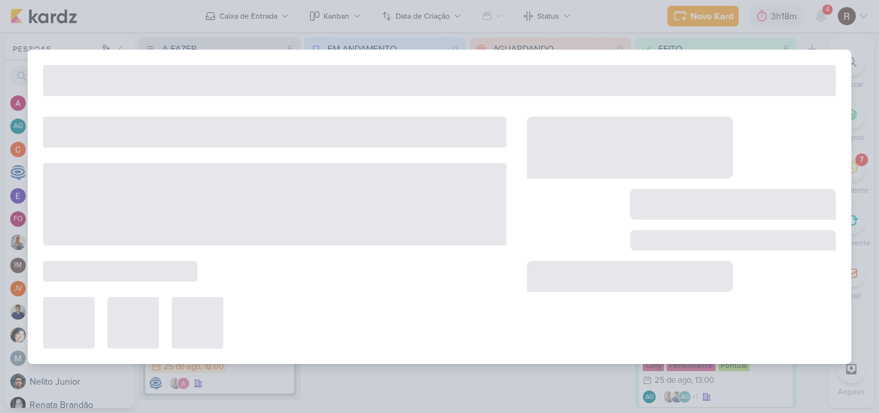
type input "6708221_YEES_REPORT_QUINZENAL_MARKETING_26.08"
type input "[DATE] 18:00"
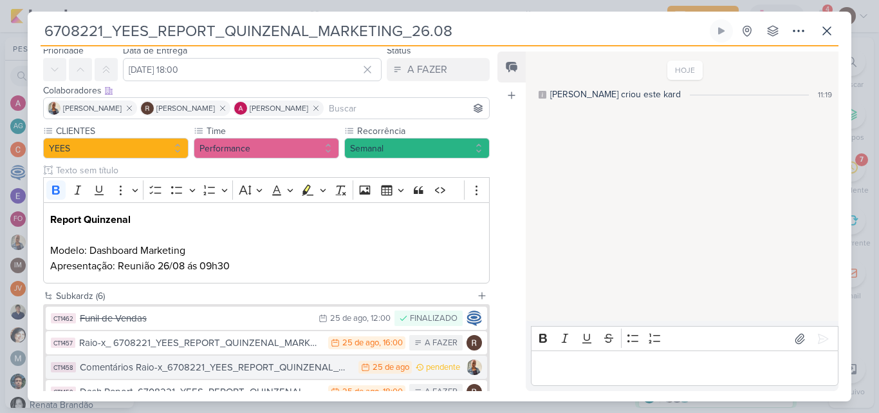
scroll to position [64, 0]
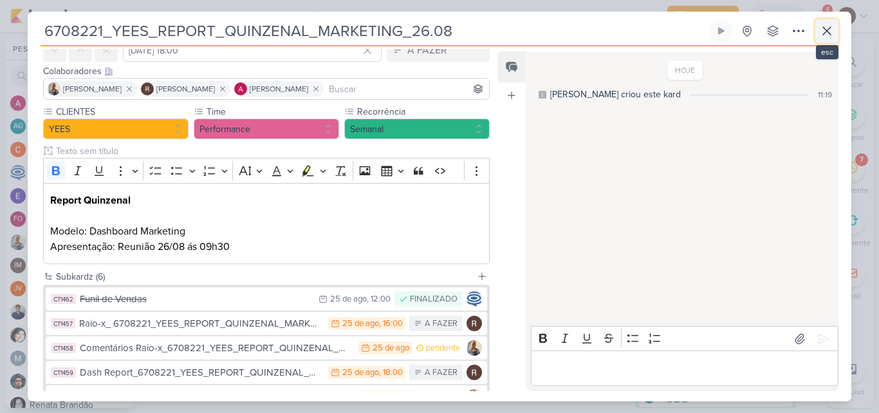
click at [835, 33] on button at bounding box center [826, 30] width 23 height 23
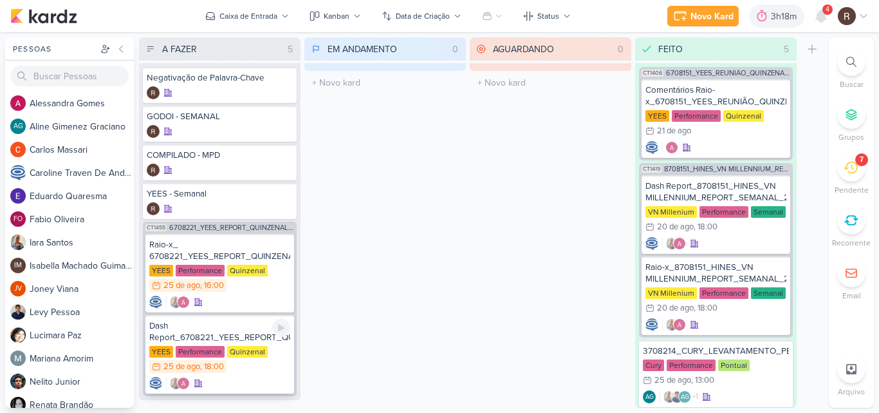
click at [229, 338] on div "Dash Report_6708221_YEES_REPORT_QUINZENAL_MARKETING_26.08" at bounding box center [219, 331] width 141 height 23
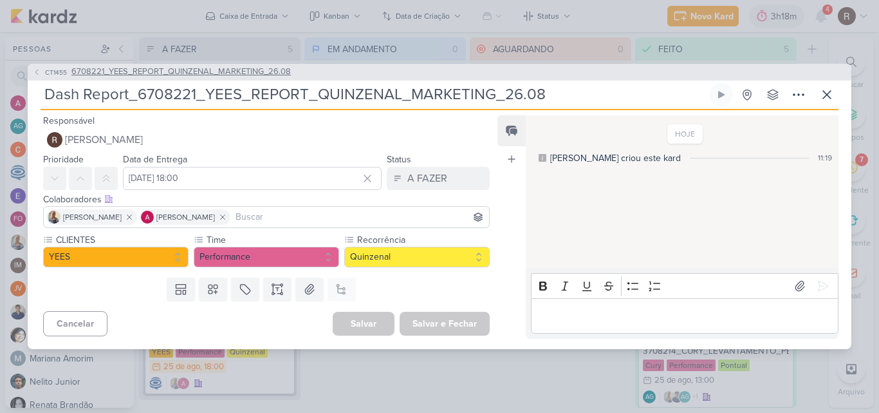
click at [269, 72] on span "6708221_YEES_REPORT_QUINZENAL_MARKETING_26.08" at bounding box center [180, 72] width 219 height 13
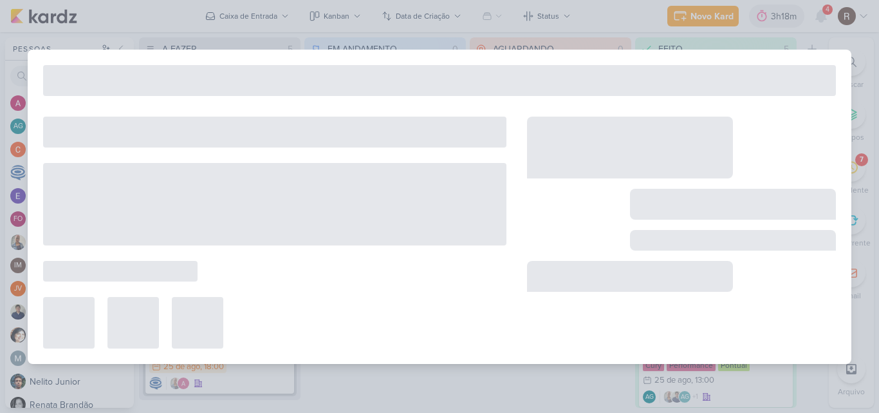
type input "6708221_YEES_REPORT_QUINZENAL_MARKETING_26.08"
type input "[DATE] 18:00"
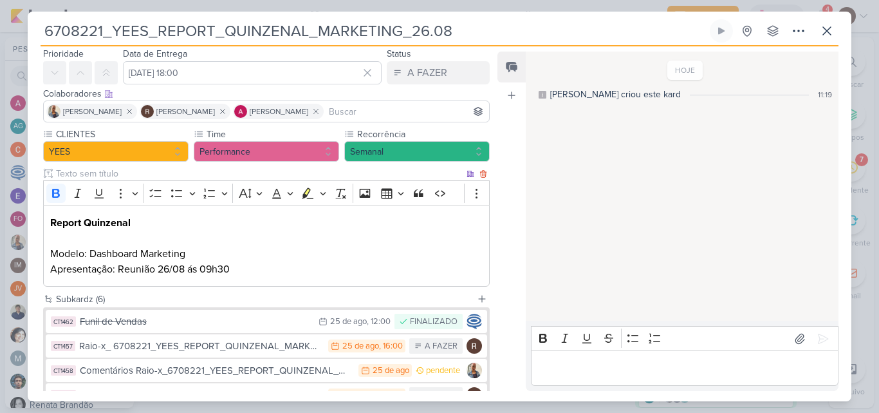
scroll to position [129, 0]
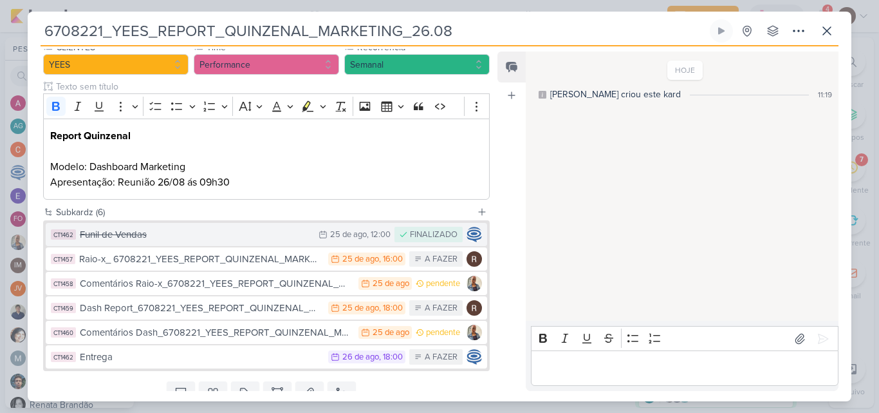
click at [272, 237] on div "Funil de Vendas" at bounding box center [196, 234] width 232 height 15
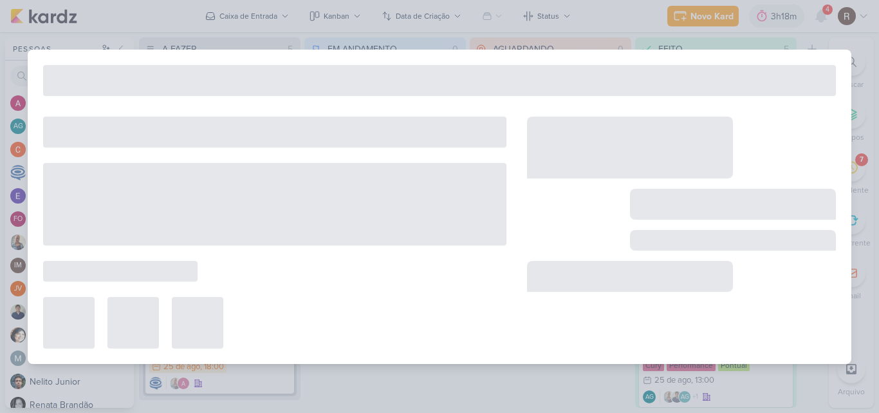
type input "Funil de Vendas"
type input "[DATE] 12:00"
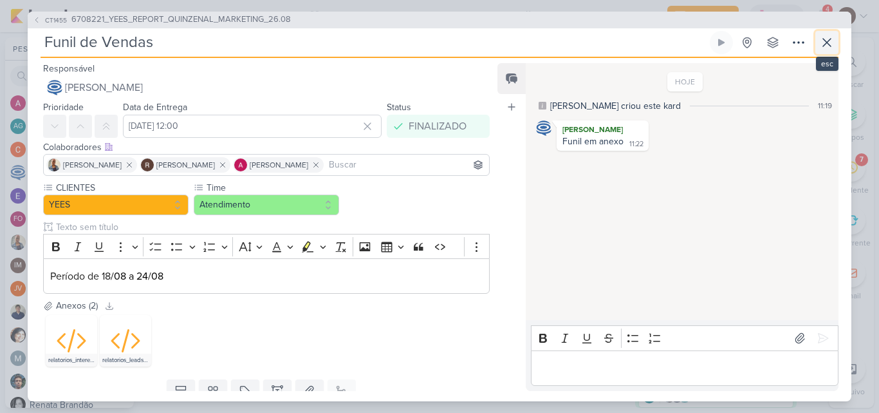
click at [825, 38] on icon at bounding box center [826, 42] width 15 height 15
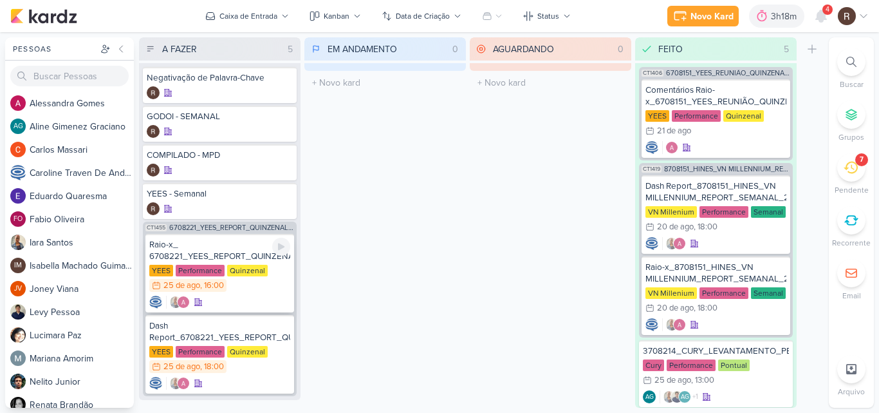
click at [210, 252] on div "Raio-x_ 6708221_YEES_REPORT_QUINZENAL_MARKETING_26.08" at bounding box center [219, 250] width 141 height 23
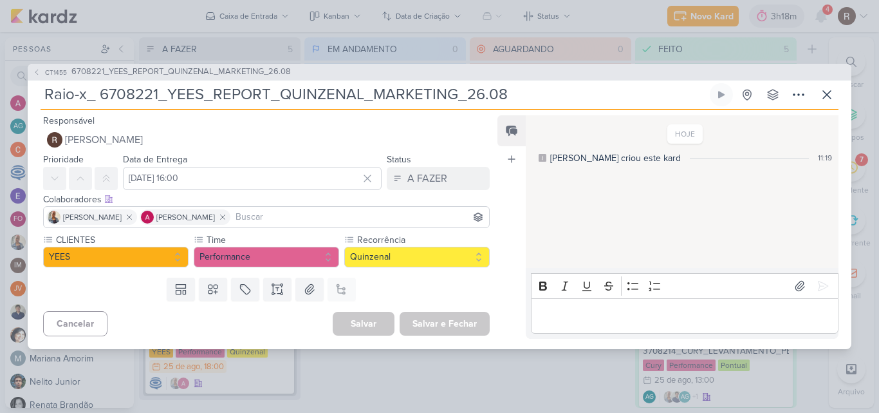
click at [580, 313] on p "Editor editing area: main" at bounding box center [684, 315] width 294 height 15
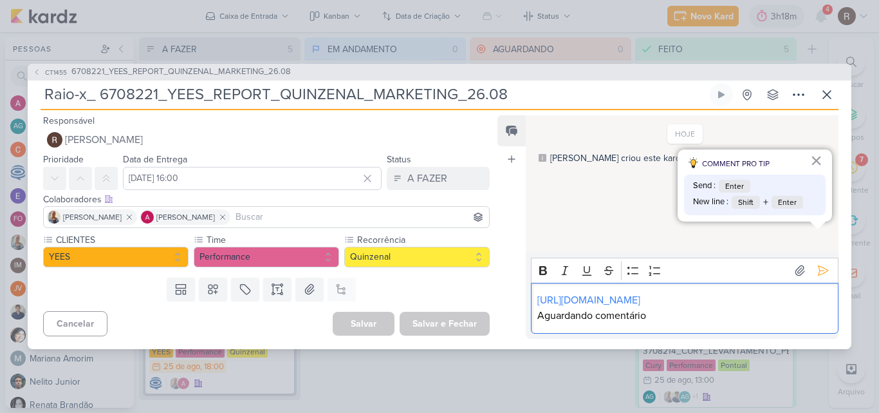
click at [649, 318] on p "Aguardando comentário" at bounding box center [684, 315] width 294 height 15
click at [662, 316] on p "Aguardando comentário." at bounding box center [684, 315] width 294 height 15
click at [817, 264] on icon at bounding box center [823, 270] width 13 height 13
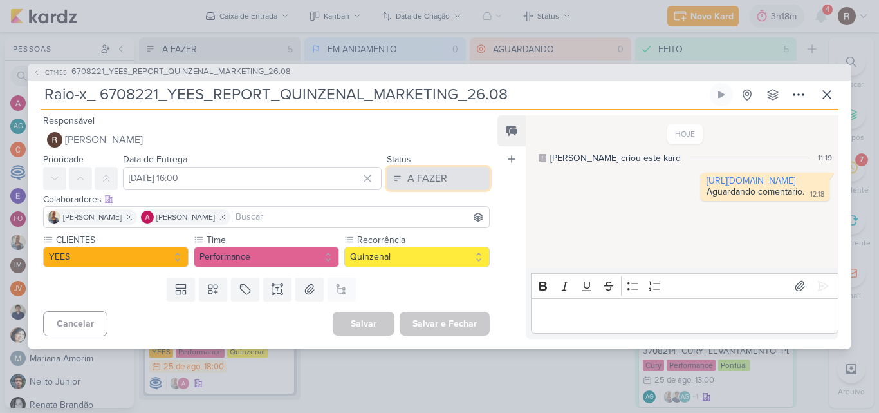
click at [432, 174] on div "A FAZER" at bounding box center [427, 178] width 40 height 15
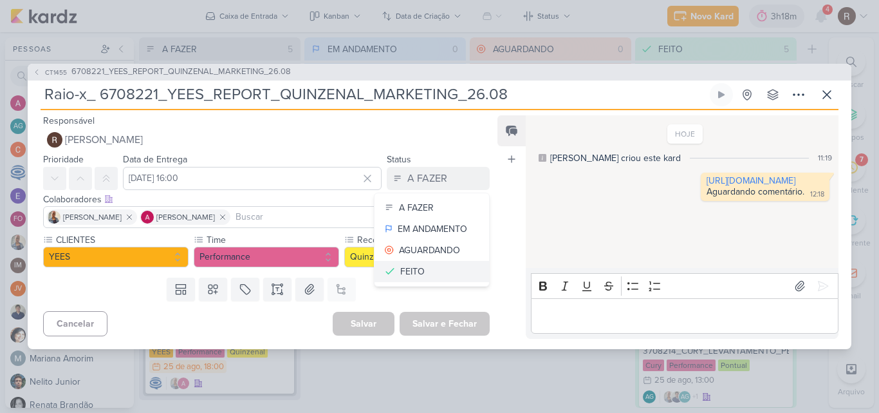
click at [439, 272] on button "FEITO" at bounding box center [432, 271] width 115 height 21
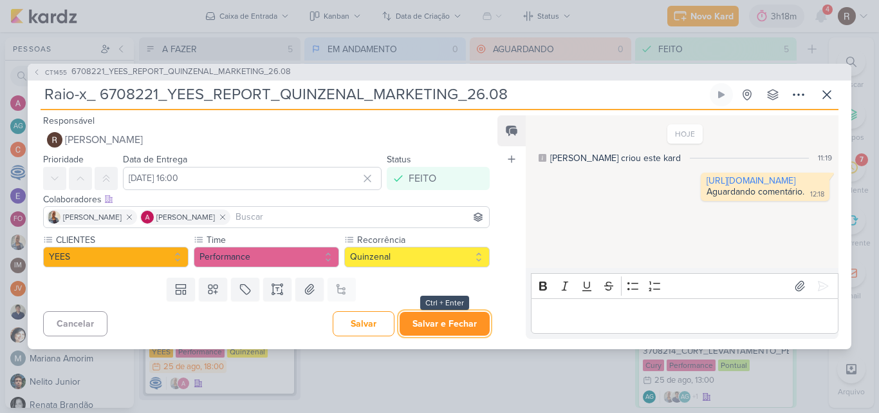
click at [452, 324] on button "Salvar e Fechar" at bounding box center [445, 323] width 90 height 24
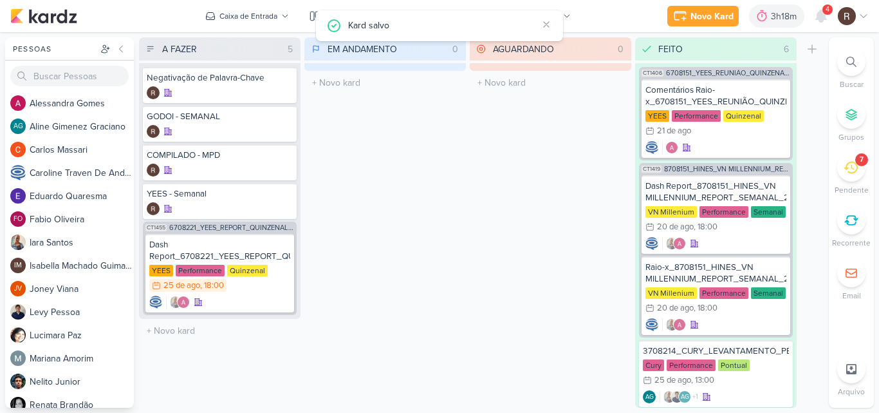
click at [839, 167] on div "7" at bounding box center [851, 167] width 28 height 28
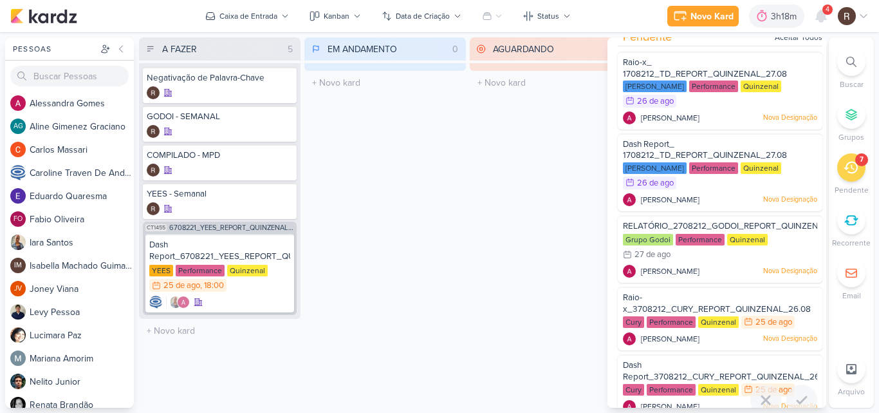
scroll to position [3, 0]
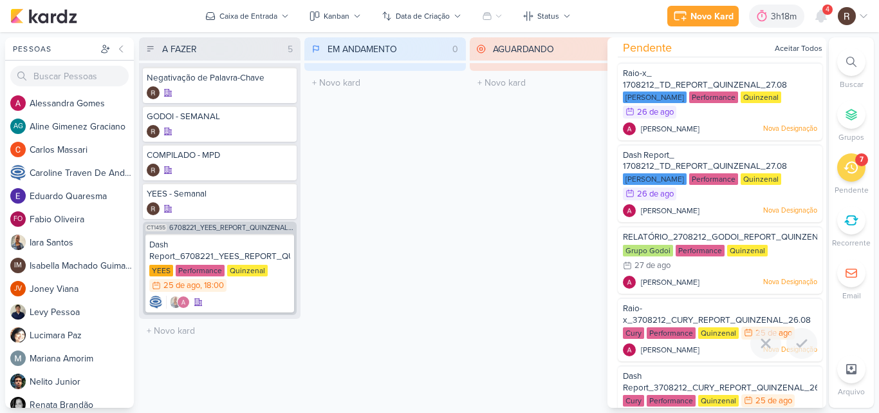
click at [700, 324] on span "Raio-x_3708212_CURY_REPORT_QUINZENAL_26.08" at bounding box center [717, 314] width 188 height 22
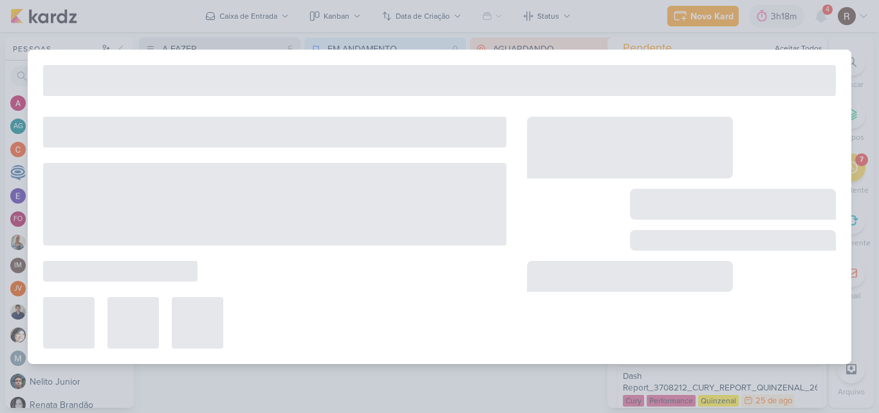
type input "Raio-x_3708212_CURY_REPORT_QUINZENAL_26.08"
type input "[DATE] 23:59"
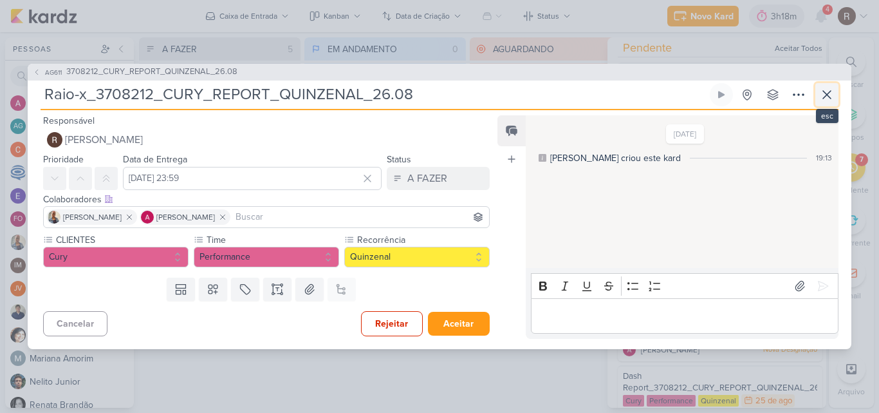
click at [822, 95] on icon at bounding box center [826, 94] width 15 height 15
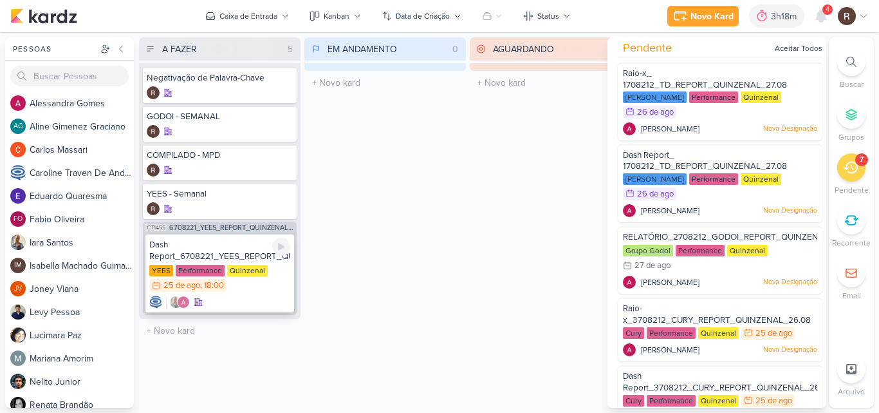
click at [250, 280] on div "YEES Performance Quinzenal 25/8 [DATE] 18:00" at bounding box center [219, 279] width 141 height 28
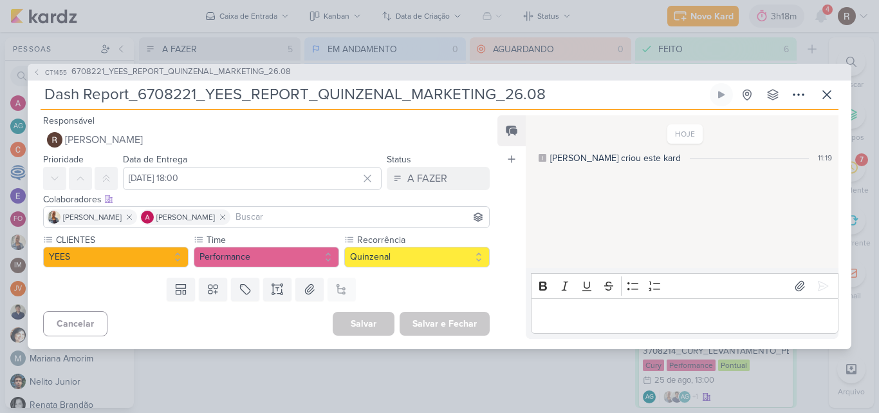
click at [508, 382] on div "CT1455 6708221_YEES_REPORT_QUINZENAL_MARKETING_26.08 Dash Report_6708221_YEES_R…" at bounding box center [439, 206] width 879 height 413
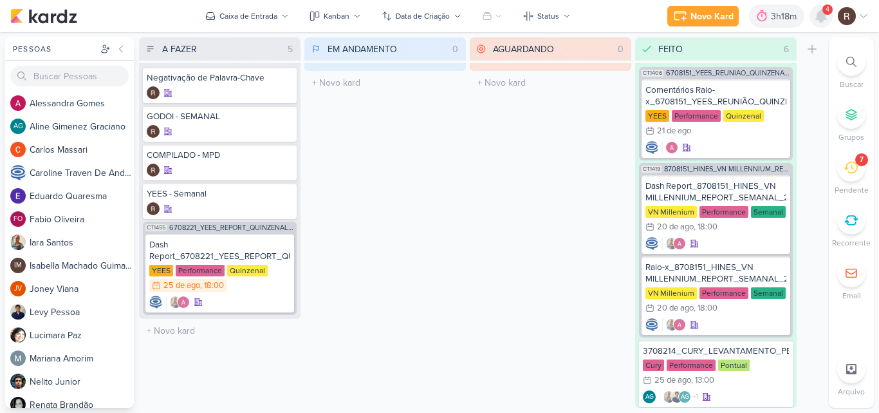
click at [827, 19] on icon at bounding box center [820, 15] width 15 height 15
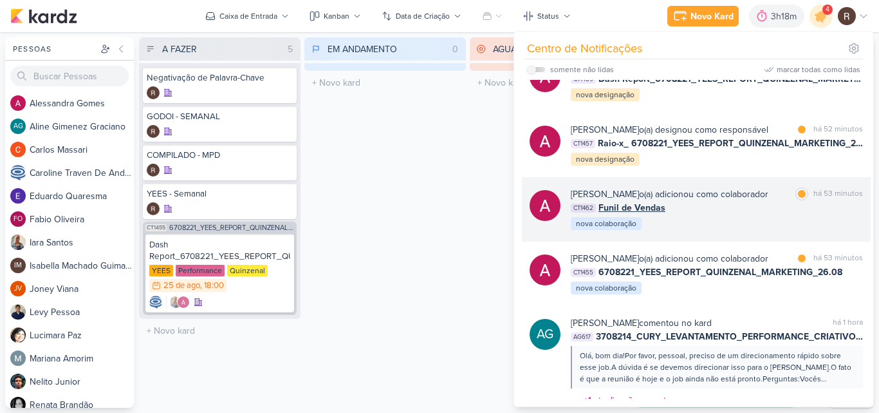
scroll to position [0, 0]
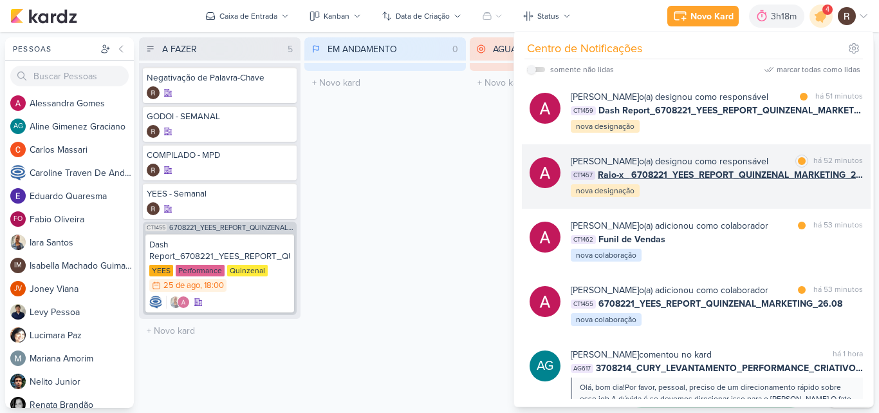
click at [729, 192] on div "[PERSON_NAME] o(a) designou como responsável marcar como lida há 52 minutos CT1…" at bounding box center [717, 176] width 292 height 44
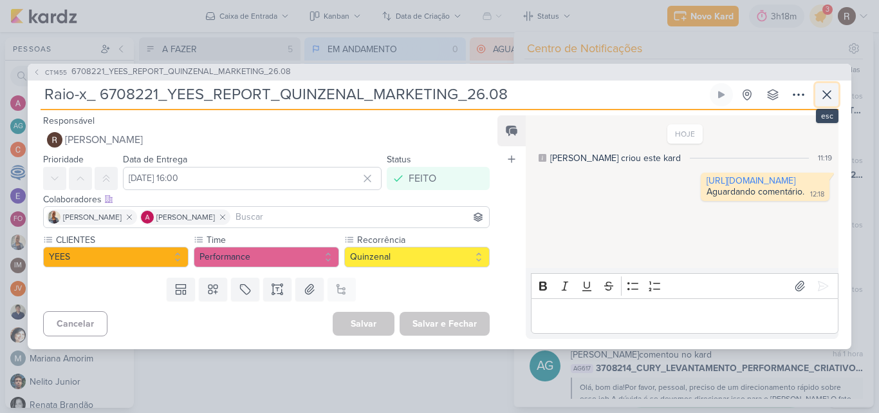
click at [818, 97] on button at bounding box center [826, 94] width 23 height 23
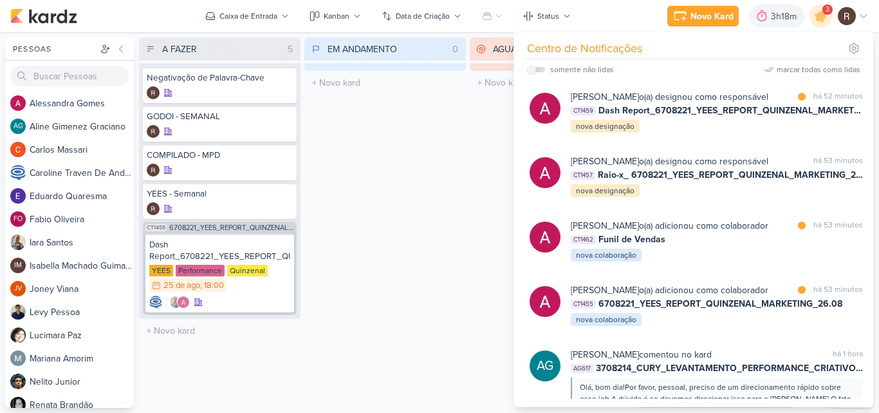
click at [438, 209] on div "EM ANDAMENTO 0 Mover Para Esquerda Mover Para Direita [GEOGRAPHIC_DATA] O títul…" at bounding box center [385, 222] width 162 height 370
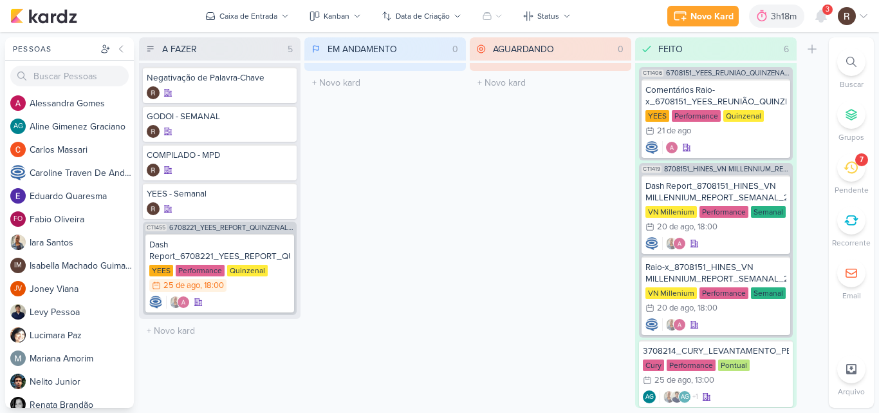
click at [535, 209] on div "AGUARDANDO 0 Mover Para Esquerda Mover Para Direita [GEOGRAPHIC_DATA] O título …" at bounding box center [551, 222] width 162 height 370
click at [819, 19] on icon at bounding box center [821, 16] width 10 height 12
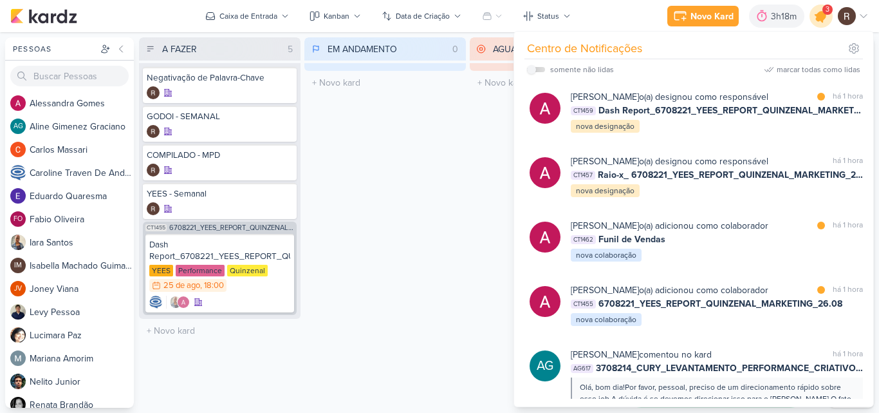
click at [819, 19] on icon at bounding box center [820, 15] width 15 height 15
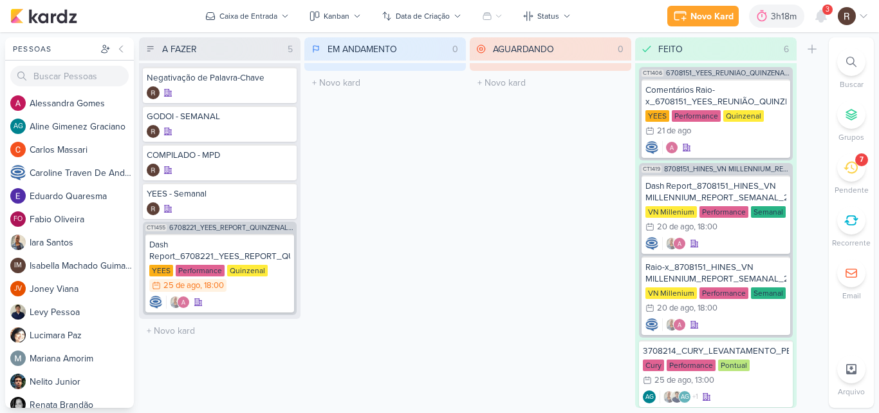
click at [855, 164] on icon at bounding box center [851, 167] width 14 height 14
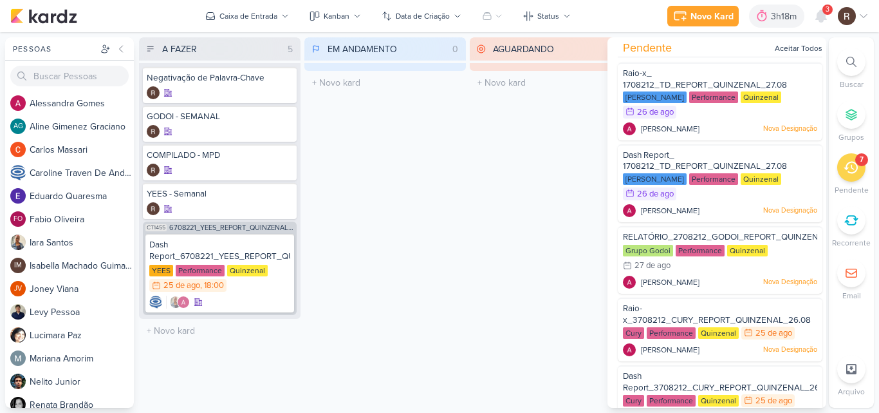
click at [528, 162] on div "AGUARDANDO 0 Mover Para Esquerda Mover Para Direita [GEOGRAPHIC_DATA] O título …" at bounding box center [551, 222] width 162 height 370
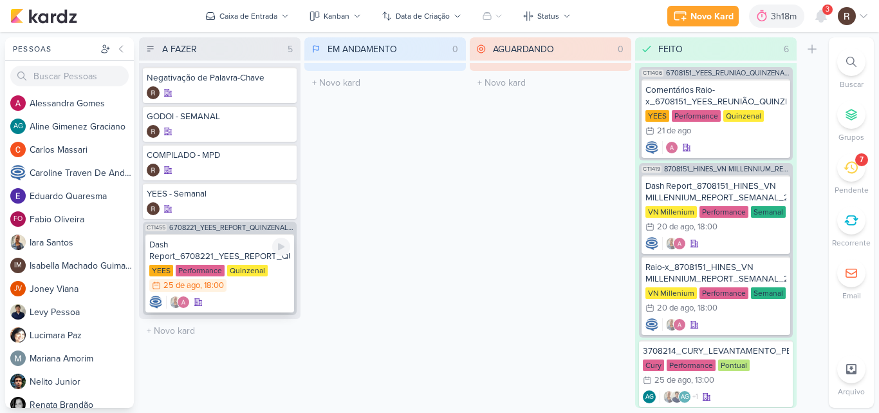
click at [236, 252] on div "Dash Report_6708221_YEES_REPORT_QUINZENAL_MARKETING_26.08" at bounding box center [219, 250] width 141 height 23
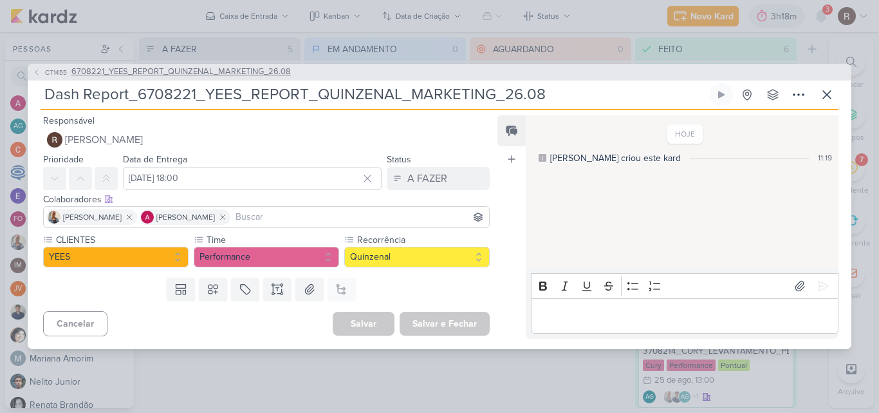
click at [181, 74] on span "6708221_YEES_REPORT_QUINZENAL_MARKETING_26.08" at bounding box center [180, 72] width 219 height 13
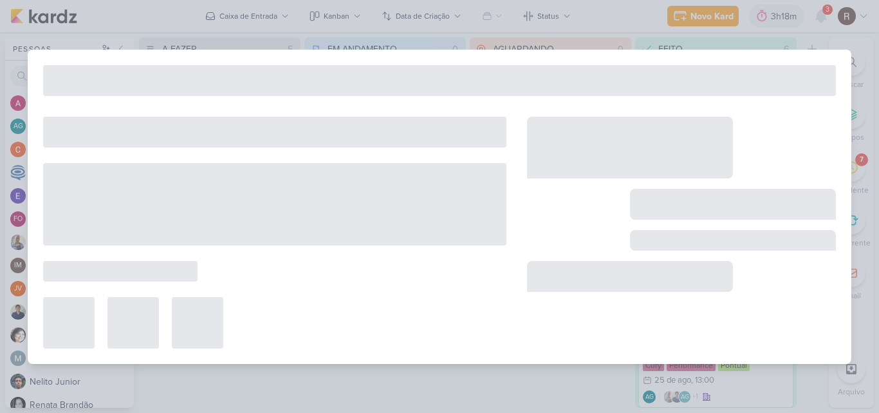
type input "6708221_YEES_REPORT_QUINZENAL_MARKETING_26.08"
type input "[DATE] 18:00"
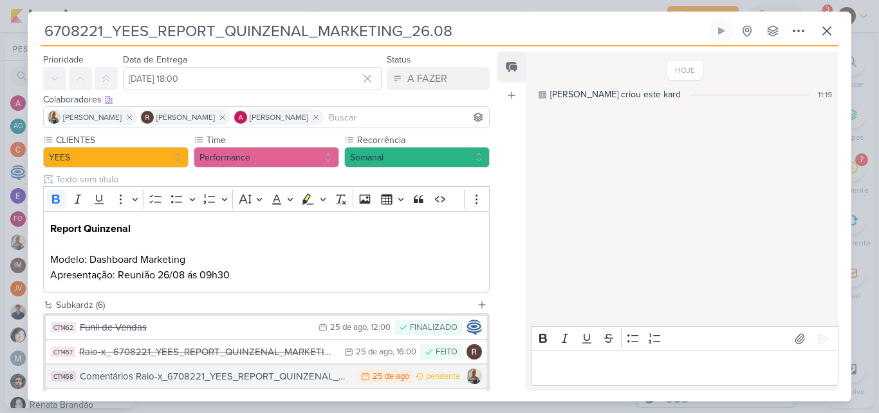
scroll to position [64, 0]
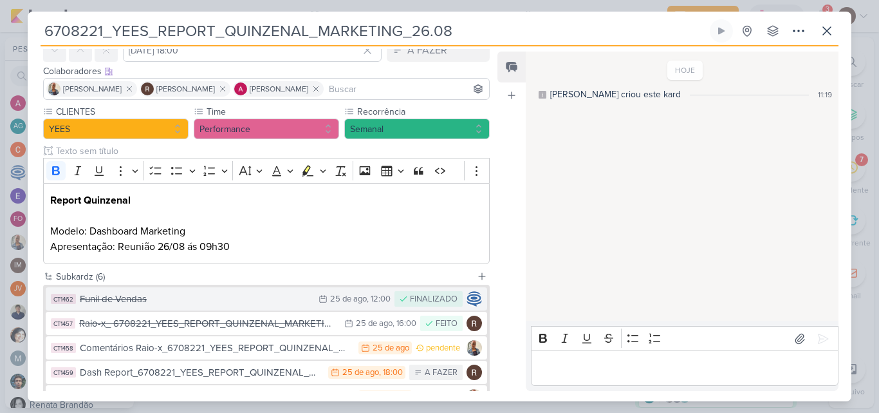
click at [214, 302] on div "Funil de Vendas" at bounding box center [196, 299] width 232 height 15
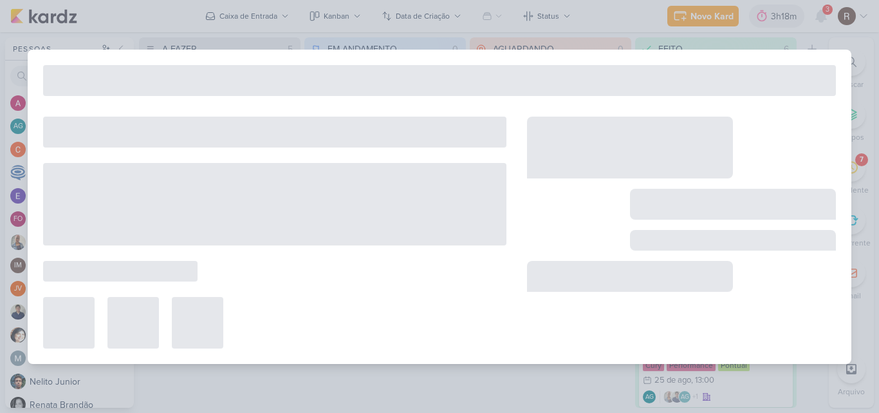
type input "Funil de Vendas"
type input "[DATE] 12:00"
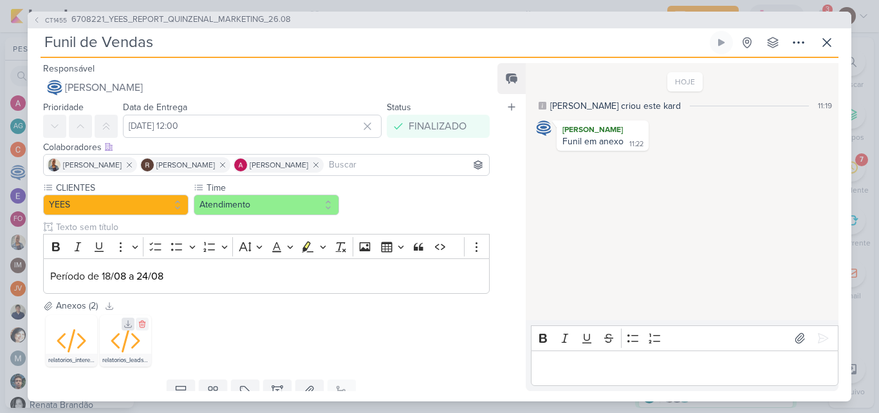
click at [124, 326] on icon at bounding box center [128, 323] width 9 height 9
click at [75, 322] on icon at bounding box center [74, 323] width 9 height 9
click at [824, 46] on icon at bounding box center [826, 42] width 15 height 15
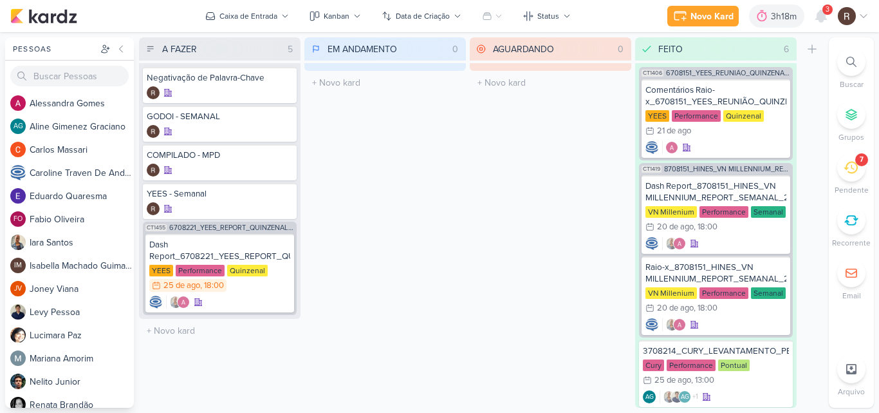
click at [521, 213] on div "AGUARDANDO 0 Mover Para Esquerda Mover Para Direita [GEOGRAPHIC_DATA] O título …" at bounding box center [551, 222] width 162 height 370
click at [763, 19] on icon at bounding box center [762, 16] width 13 height 13
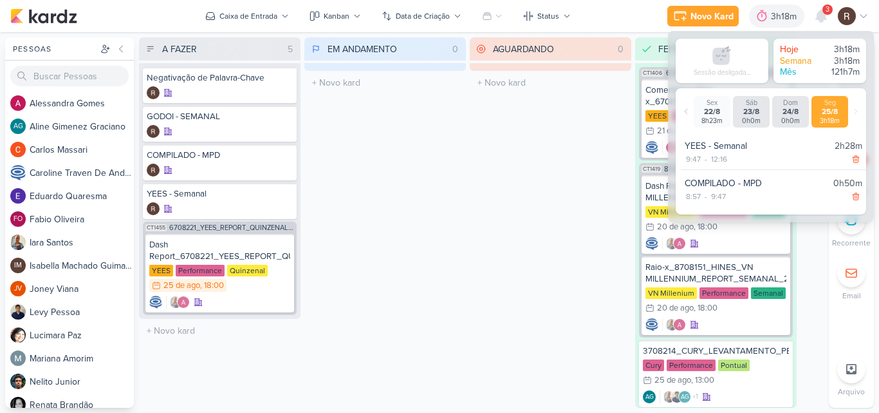
click at [474, 198] on div "AGUARDANDO 0 Mover Para Esquerda Mover Para Direita [GEOGRAPHIC_DATA] O título …" at bounding box center [551, 222] width 162 height 370
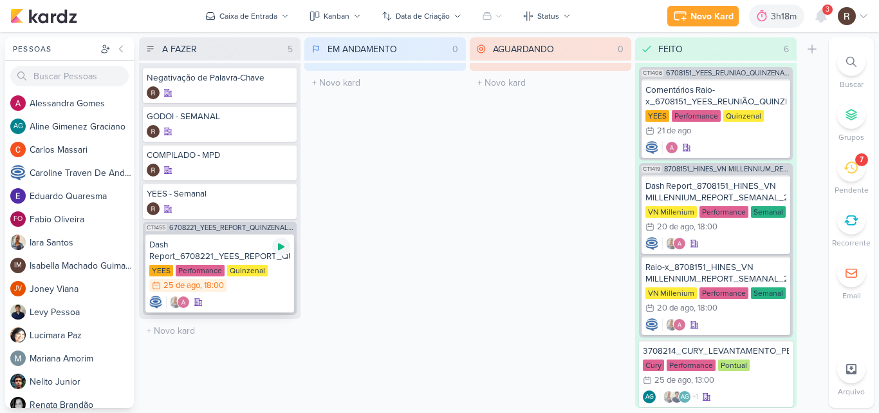
click at [281, 246] on icon at bounding box center [281, 246] width 6 height 7
click at [241, 250] on div "Dash Report_6708221_YEES_REPORT_QUINZENAL_MARKETING_26.08" at bounding box center [219, 250] width 141 height 23
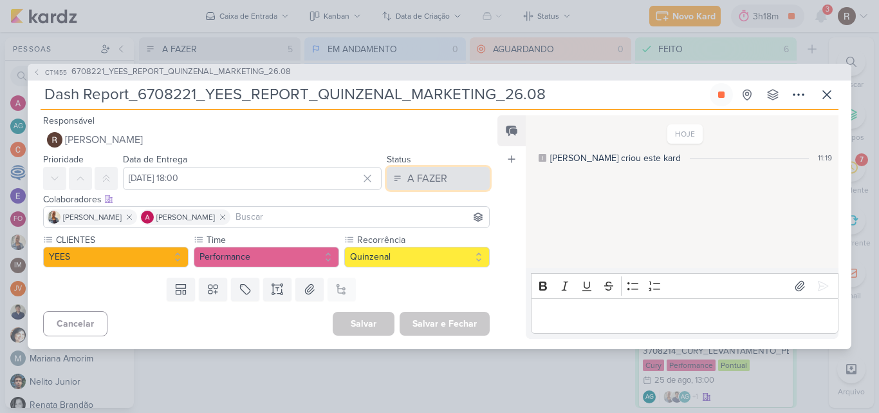
click at [442, 180] on button "A FAZER" at bounding box center [438, 178] width 103 height 23
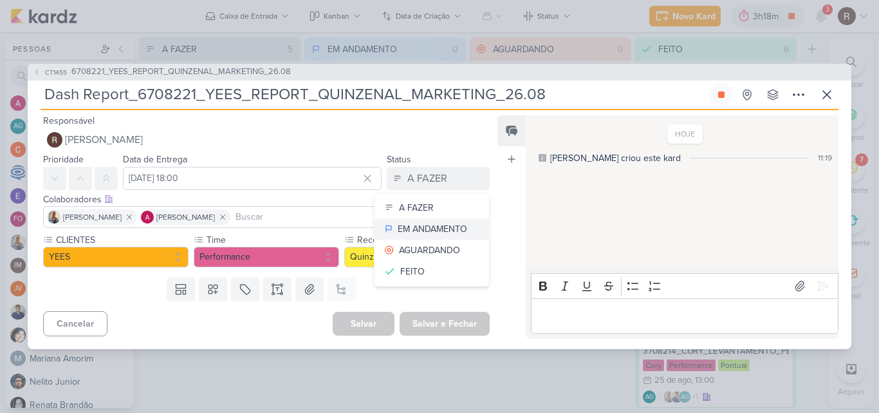
click at [429, 229] on div "EM ANDAMENTO" at bounding box center [433, 229] width 70 height 14
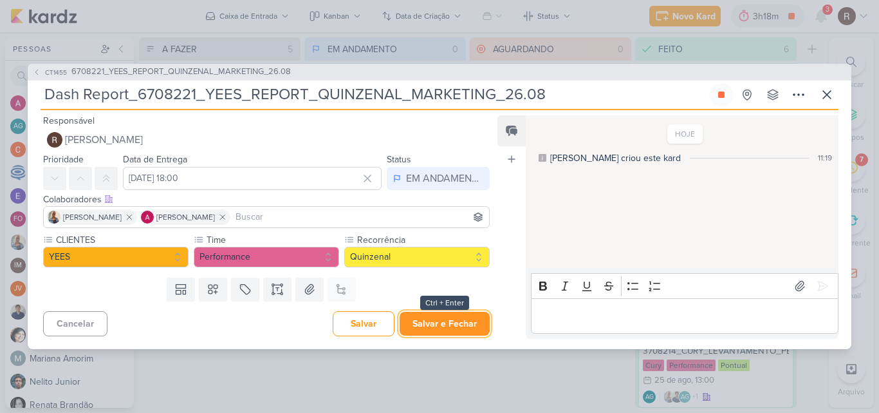
click at [454, 320] on button "Salvar e Fechar" at bounding box center [445, 323] width 90 height 24
